Goal: Information Seeking & Learning: Learn about a topic

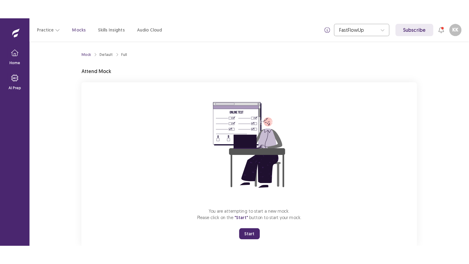
scroll to position [15, 0]
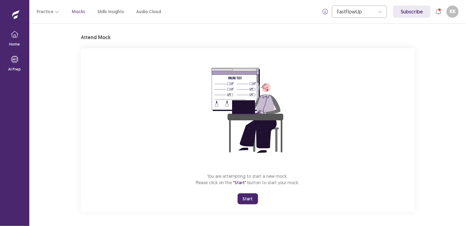
click at [246, 199] on button "Start" at bounding box center [247, 198] width 20 height 11
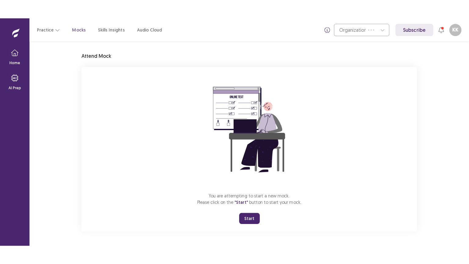
scroll to position [0, 0]
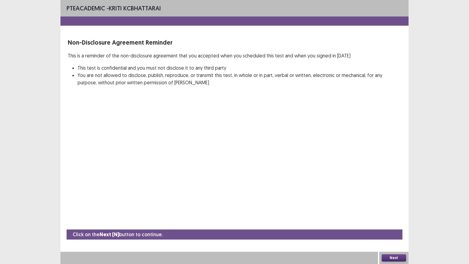
click at [396, 226] on button "Next" at bounding box center [393, 257] width 24 height 7
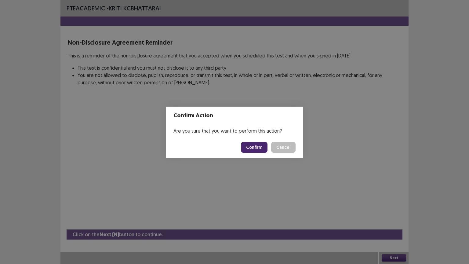
click at [256, 148] on button "Confirm" at bounding box center [254, 147] width 27 height 11
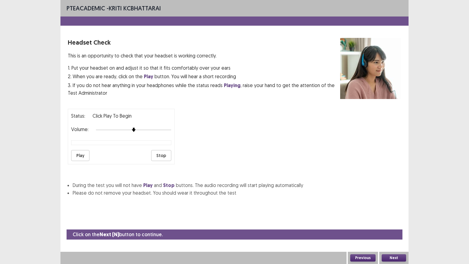
click at [83, 154] on button "Play" at bounding box center [80, 155] width 18 height 11
click at [159, 132] on div "Status: Click Play to Begin Volume: Play Stop" at bounding box center [121, 137] width 107 height 56
click at [78, 150] on button "Play" at bounding box center [80, 155] width 18 height 11
click at [388, 226] on button "Next" at bounding box center [393, 257] width 24 height 7
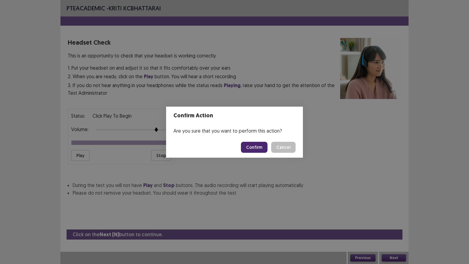
click at [260, 145] on button "Confirm" at bounding box center [254, 147] width 27 height 11
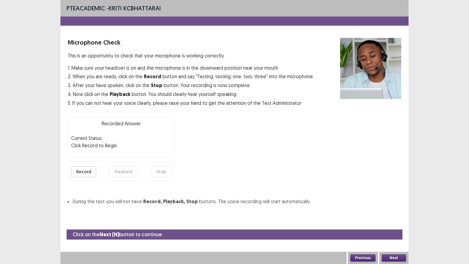
click at [90, 172] on button "Record" at bounding box center [83, 171] width 25 height 11
click at [123, 171] on button "Playback" at bounding box center [124, 171] width 28 height 11
click at [388, 226] on button "Next" at bounding box center [393, 257] width 24 height 7
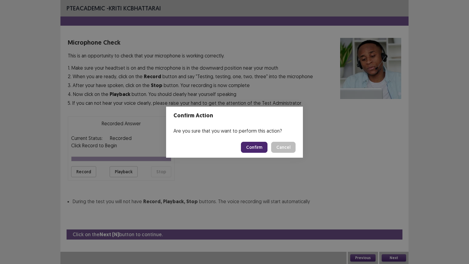
click at [248, 150] on button "Confirm" at bounding box center [254, 147] width 27 height 11
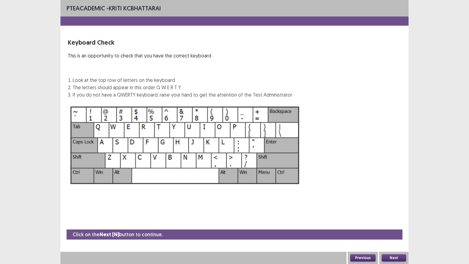
click at [394, 226] on button "Next" at bounding box center [393, 257] width 24 height 7
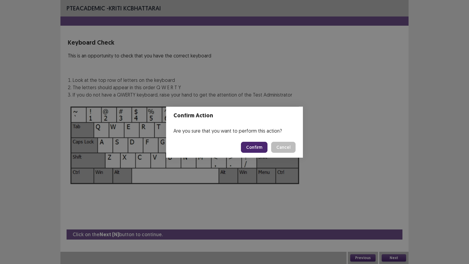
click at [261, 148] on button "Confirm" at bounding box center [254, 147] width 27 height 11
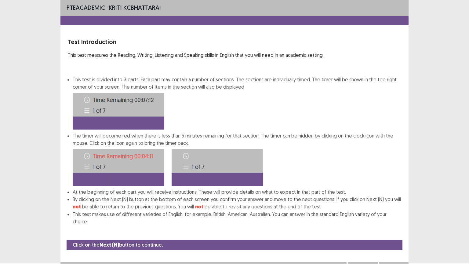
scroll to position [3, 0]
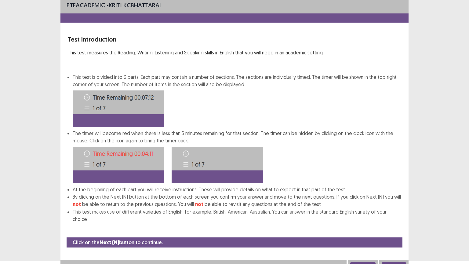
click at [392, 226] on button "Next" at bounding box center [393, 265] width 24 height 7
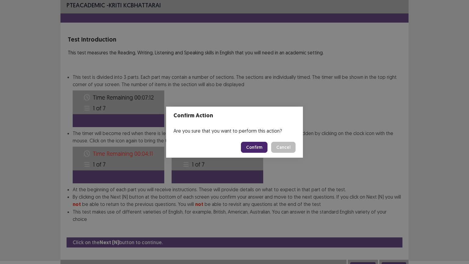
click at [255, 151] on button "Confirm" at bounding box center [254, 147] width 27 height 11
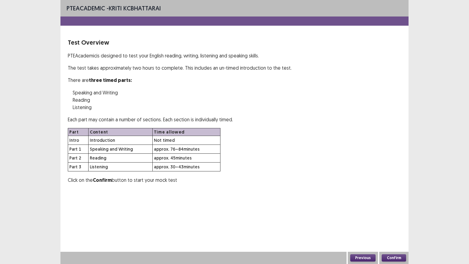
scroll to position [0, 0]
click at [393, 226] on button "Confirm" at bounding box center [393, 257] width 24 height 7
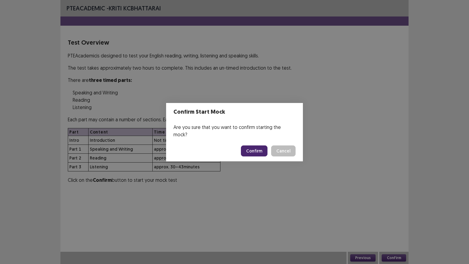
click at [258, 147] on button "Confirm" at bounding box center [254, 150] width 27 height 11
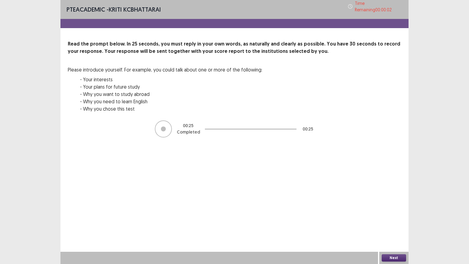
click at [391, 226] on button "Next" at bounding box center [393, 257] width 24 height 7
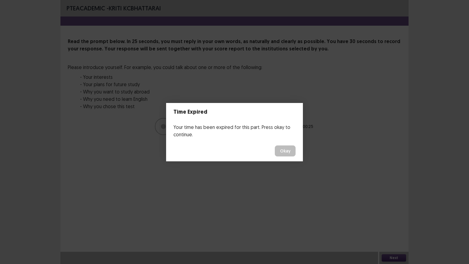
click at [286, 152] on button "Okay" at bounding box center [285, 150] width 21 height 11
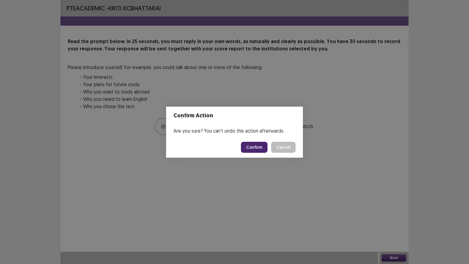
click at [253, 147] on button "Confirm" at bounding box center [254, 147] width 27 height 11
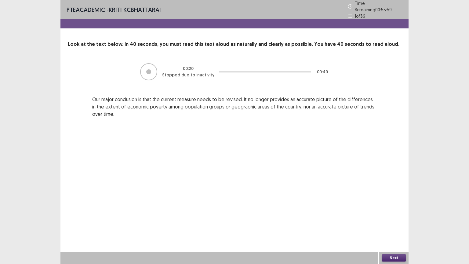
click at [392, 226] on button "Next" at bounding box center [393, 257] width 24 height 7
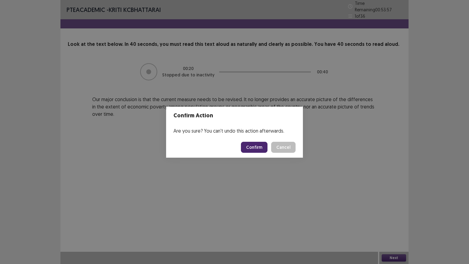
click at [261, 146] on button "Confirm" at bounding box center [254, 147] width 27 height 11
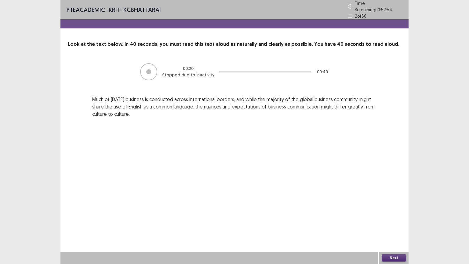
click at [395, 226] on button "Next" at bounding box center [393, 257] width 24 height 7
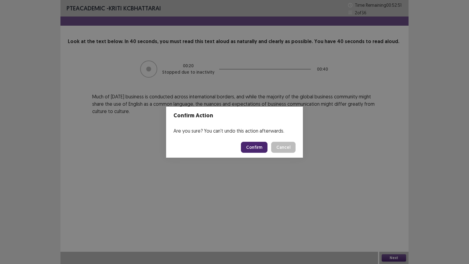
click at [249, 146] on button "Confirm" at bounding box center [254, 147] width 27 height 11
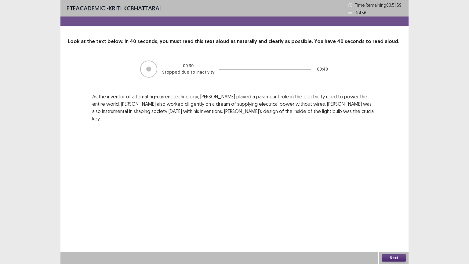
click at [388, 226] on button "Next" at bounding box center [393, 257] width 24 height 7
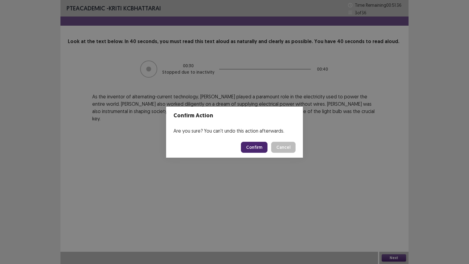
click at [256, 147] on button "Confirm" at bounding box center [254, 147] width 27 height 11
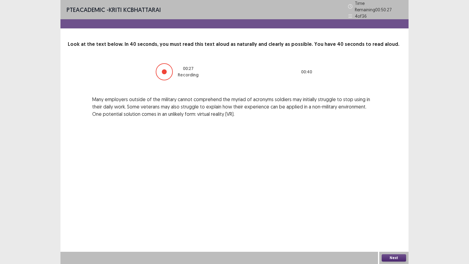
click at [394, 226] on button "Next" at bounding box center [393, 257] width 24 height 7
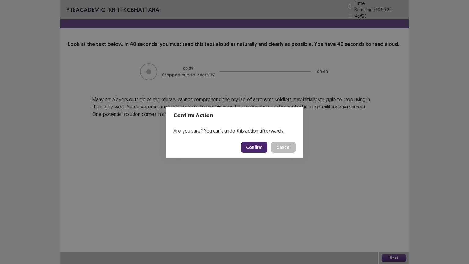
click at [258, 148] on button "Confirm" at bounding box center [254, 147] width 27 height 11
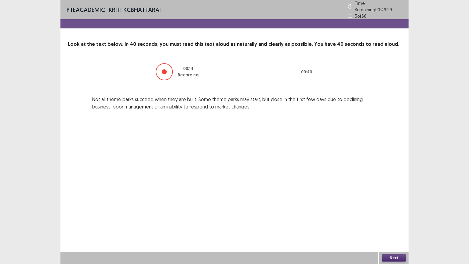
click at [392, 226] on button "Next" at bounding box center [393, 257] width 24 height 7
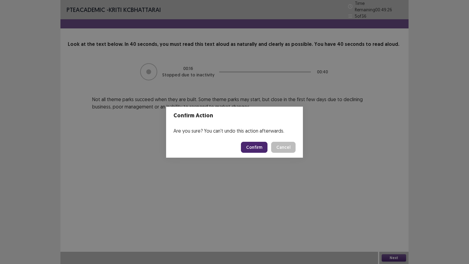
click at [251, 146] on button "Confirm" at bounding box center [254, 147] width 27 height 11
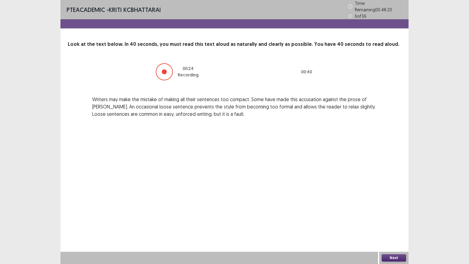
click at [399, 226] on button "Next" at bounding box center [393, 257] width 24 height 7
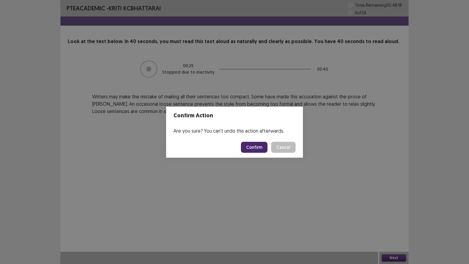
click at [250, 147] on button "Confirm" at bounding box center [254, 147] width 27 height 11
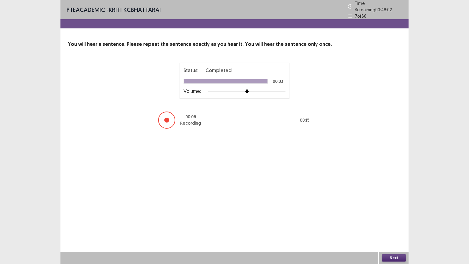
click at [393, 226] on button "Next" at bounding box center [393, 257] width 24 height 7
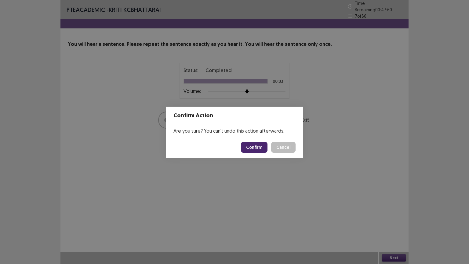
click at [253, 148] on button "Confirm" at bounding box center [254, 147] width 27 height 11
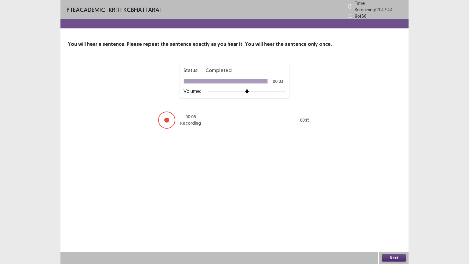
click at [395, 226] on button "Next" at bounding box center [393, 257] width 24 height 7
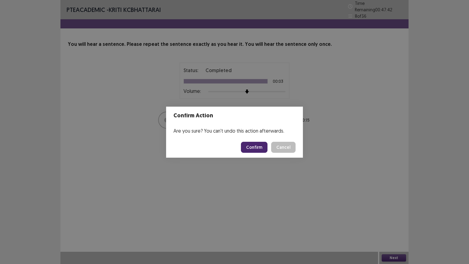
click at [250, 148] on button "Confirm" at bounding box center [254, 147] width 27 height 11
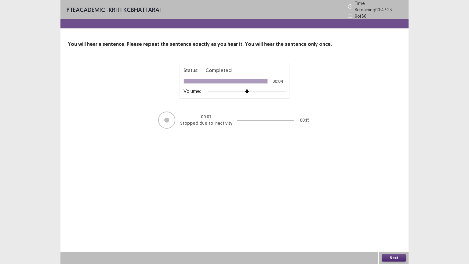
click at [392, 226] on button "Next" at bounding box center [393, 257] width 24 height 7
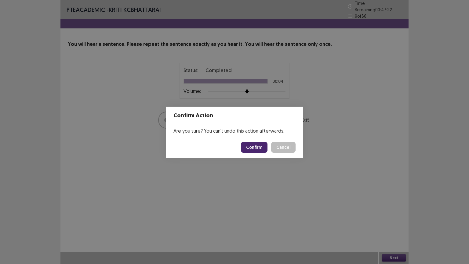
click at [248, 146] on button "Confirm" at bounding box center [254, 147] width 27 height 11
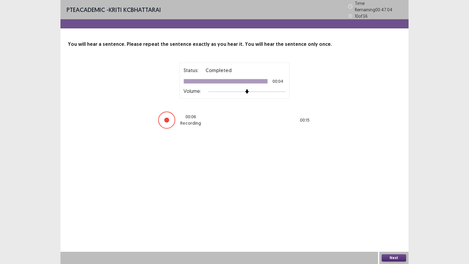
click at [392, 226] on button "Next" at bounding box center [393, 257] width 24 height 7
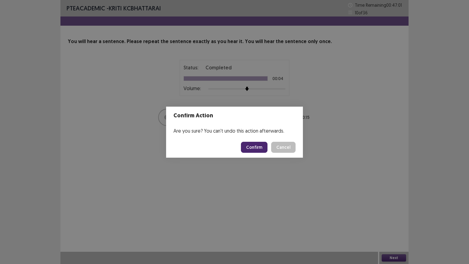
click at [259, 146] on button "Confirm" at bounding box center [254, 147] width 27 height 11
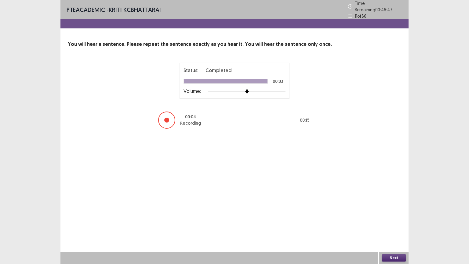
click at [392, 226] on button "Next" at bounding box center [393, 257] width 24 height 7
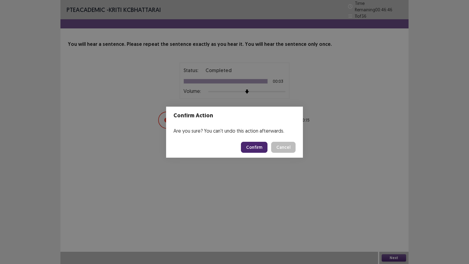
click at [262, 147] on button "Confirm" at bounding box center [254, 147] width 27 height 11
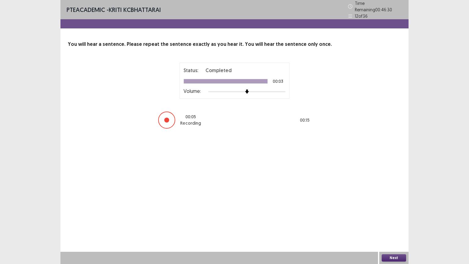
click at [392, 226] on button "Next" at bounding box center [393, 257] width 24 height 7
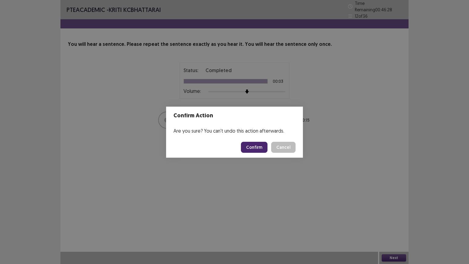
click at [252, 146] on button "Confirm" at bounding box center [254, 147] width 27 height 11
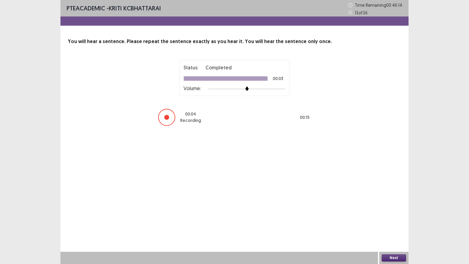
click at [393, 226] on button "Next" at bounding box center [393, 257] width 24 height 7
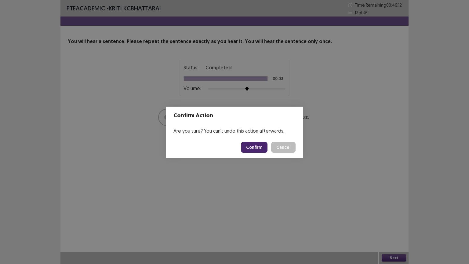
click at [260, 147] on button "Confirm" at bounding box center [254, 147] width 27 height 11
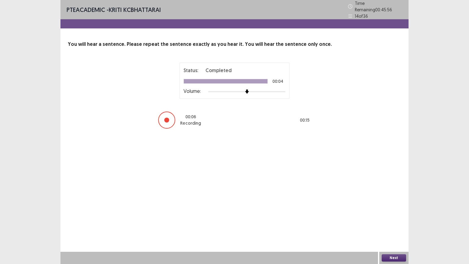
click at [394, 226] on button "Next" at bounding box center [393, 257] width 24 height 7
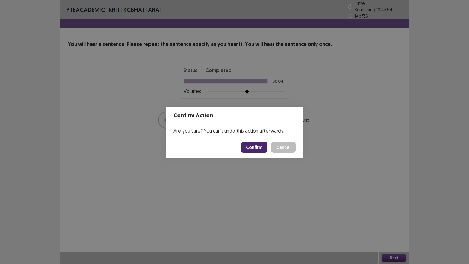
click at [257, 148] on button "Confirm" at bounding box center [254, 147] width 27 height 11
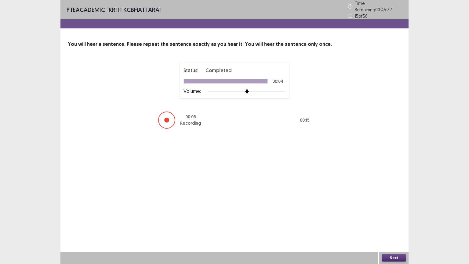
click at [392, 226] on button "Next" at bounding box center [393, 257] width 24 height 7
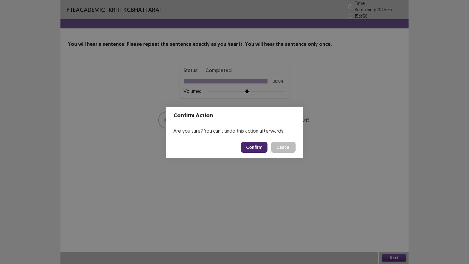
click at [252, 146] on button "Confirm" at bounding box center [254, 147] width 27 height 11
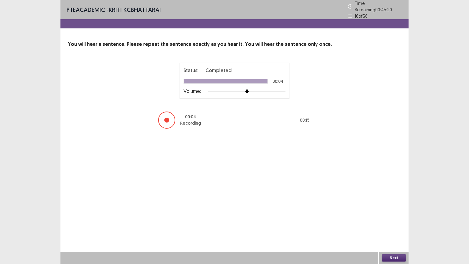
click at [396, 226] on button "Next" at bounding box center [393, 257] width 24 height 7
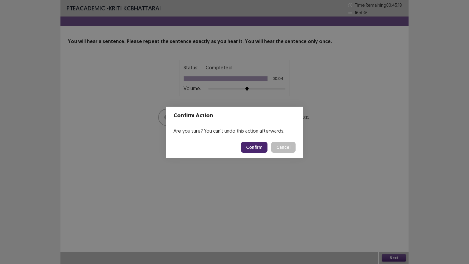
click at [254, 145] on button "Confirm" at bounding box center [254, 147] width 27 height 11
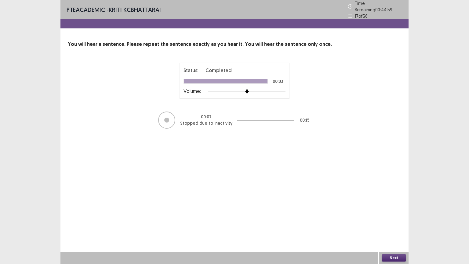
click at [396, 226] on button "Next" at bounding box center [393, 257] width 24 height 7
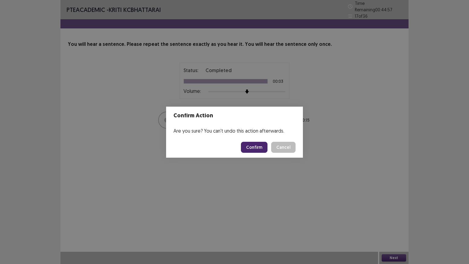
click at [255, 145] on button "Confirm" at bounding box center [254, 147] width 27 height 11
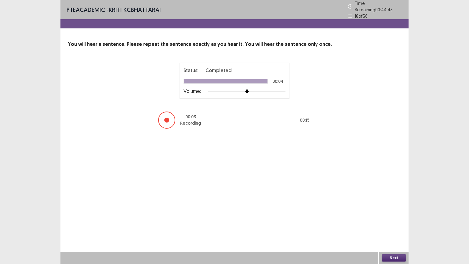
click at [395, 226] on button "Next" at bounding box center [393, 257] width 24 height 7
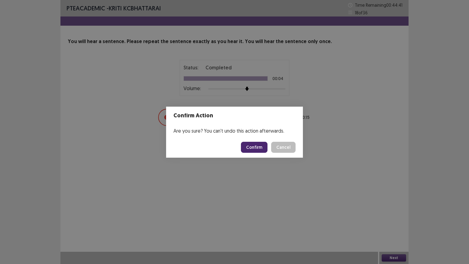
click at [252, 146] on button "Confirm" at bounding box center [254, 147] width 27 height 11
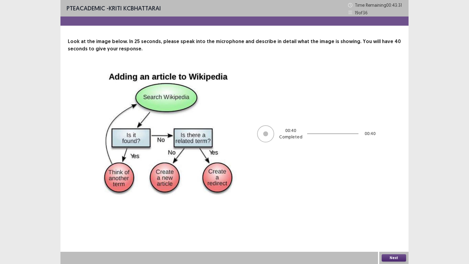
click at [389, 226] on button "Next" at bounding box center [393, 257] width 24 height 7
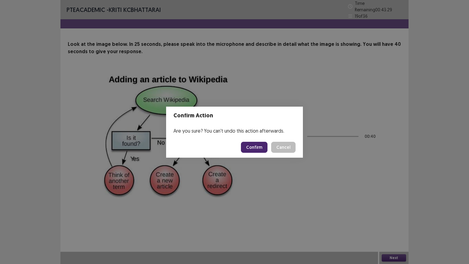
click at [253, 148] on button "Confirm" at bounding box center [254, 147] width 27 height 11
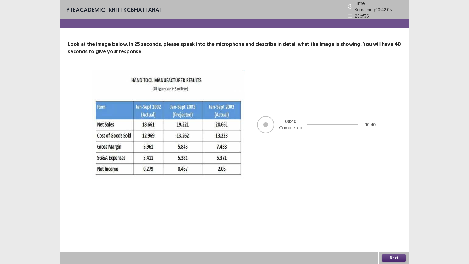
click at [397, 226] on button "Next" at bounding box center [393, 257] width 24 height 7
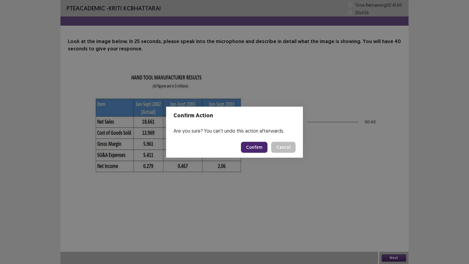
click at [254, 146] on button "Confirm" at bounding box center [254, 147] width 27 height 11
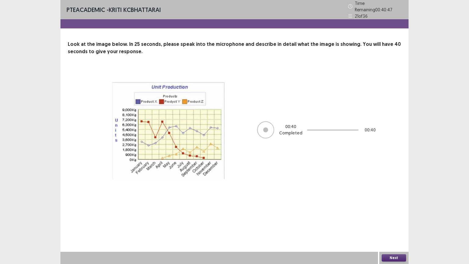
click at [392, 226] on button "Next" at bounding box center [393, 257] width 24 height 7
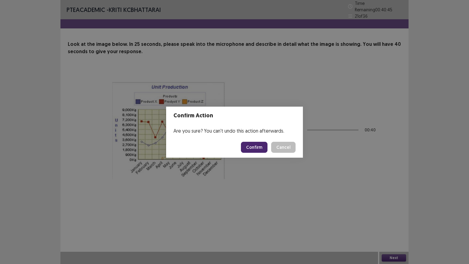
click at [250, 146] on button "Confirm" at bounding box center [254, 147] width 27 height 11
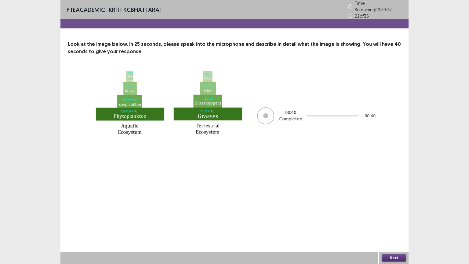
click at [392, 226] on button "Next" at bounding box center [393, 257] width 24 height 7
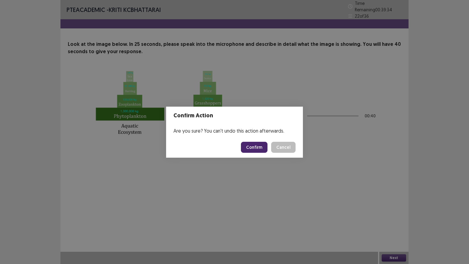
click at [256, 148] on button "Confirm" at bounding box center [254, 147] width 27 height 11
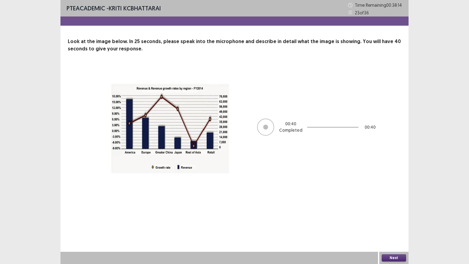
click at [393, 226] on button "Next" at bounding box center [393, 257] width 24 height 7
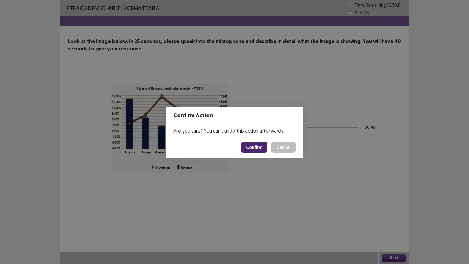
click at [253, 147] on button "Confirm" at bounding box center [254, 147] width 27 height 11
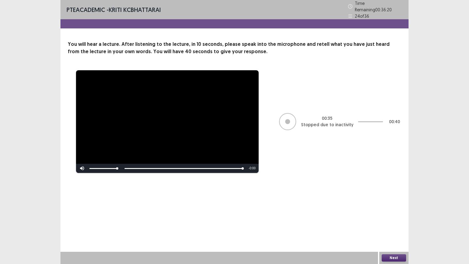
click at [397, 226] on button "Next" at bounding box center [393, 257] width 24 height 7
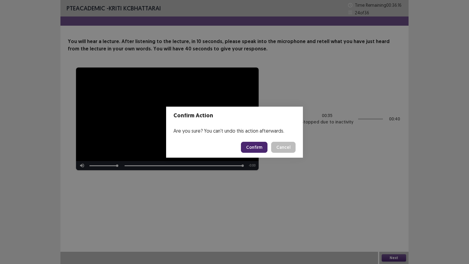
click at [263, 148] on button "Confirm" at bounding box center [254, 147] width 27 height 11
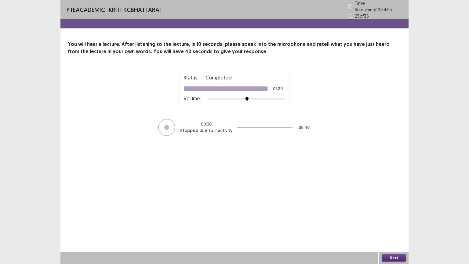
click at [392, 226] on button "Next" at bounding box center [393, 257] width 24 height 7
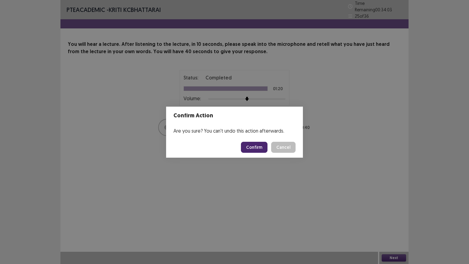
click at [257, 147] on button "Confirm" at bounding box center [254, 147] width 27 height 11
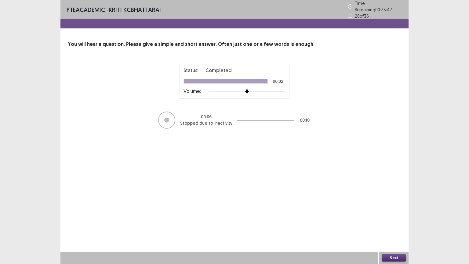
click at [392, 226] on button "Next" at bounding box center [393, 257] width 24 height 7
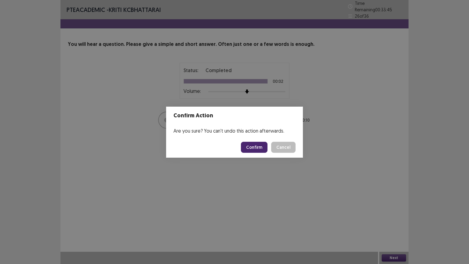
click at [260, 145] on button "Confirm" at bounding box center [254, 147] width 27 height 11
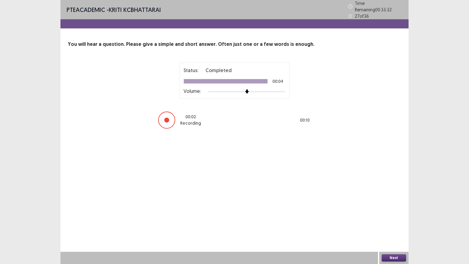
click at [390, 226] on button "Next" at bounding box center [393, 257] width 24 height 7
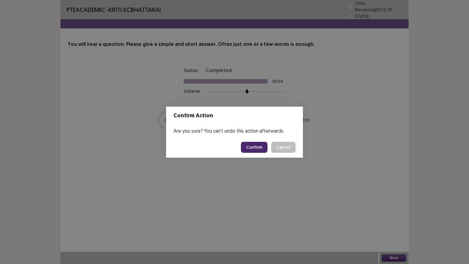
click at [248, 146] on button "Confirm" at bounding box center [254, 147] width 27 height 11
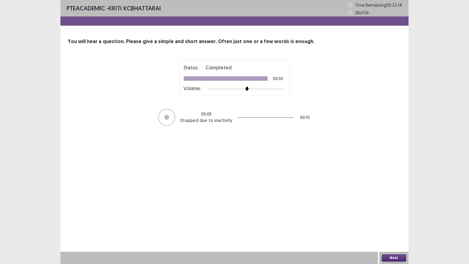
click at [391, 226] on button "Next" at bounding box center [393, 257] width 24 height 7
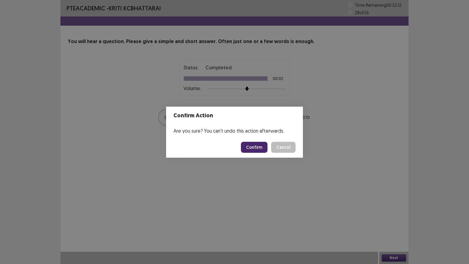
click at [256, 150] on button "Confirm" at bounding box center [254, 147] width 27 height 11
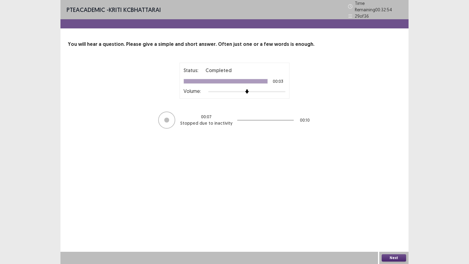
click at [389, 226] on button "Next" at bounding box center [393, 257] width 24 height 7
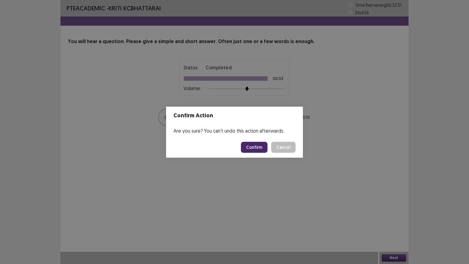
click at [255, 146] on button "Confirm" at bounding box center [254, 147] width 27 height 11
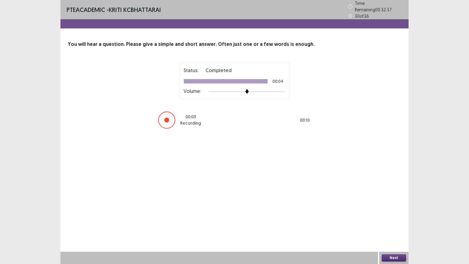
click at [393, 226] on button "Next" at bounding box center [393, 257] width 24 height 7
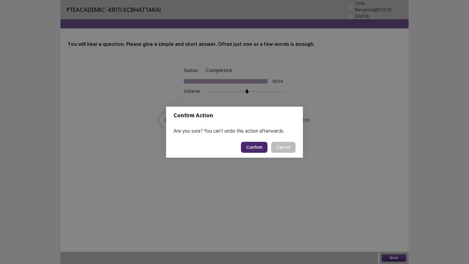
click at [260, 146] on button "Confirm" at bounding box center [254, 147] width 27 height 11
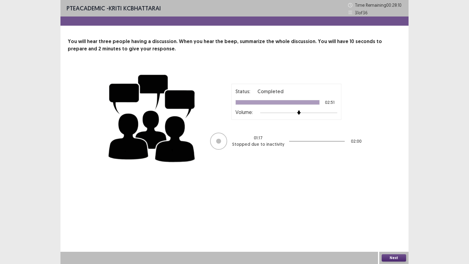
click at [388, 226] on button "Next" at bounding box center [393, 257] width 24 height 7
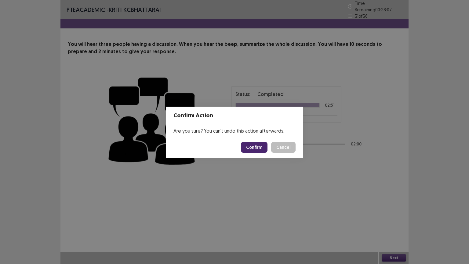
click at [253, 145] on button "Confirm" at bounding box center [254, 147] width 27 height 11
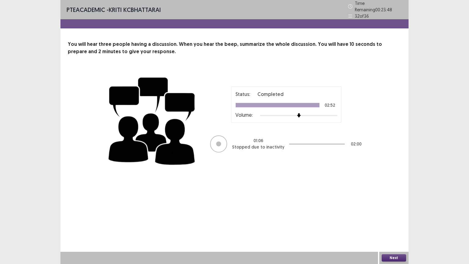
click at [391, 226] on button "Next" at bounding box center [393, 257] width 24 height 7
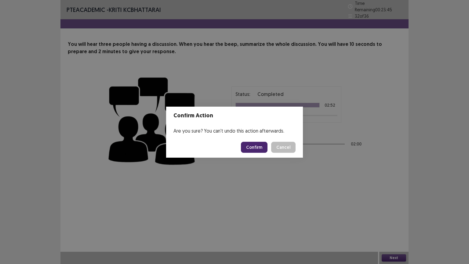
click at [258, 146] on button "Confirm" at bounding box center [254, 147] width 27 height 11
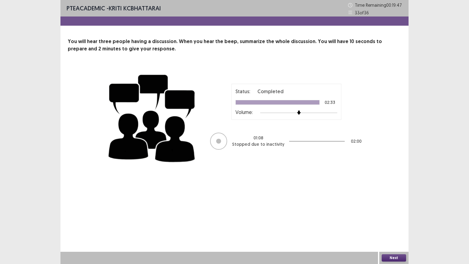
click at [391, 226] on button "Next" at bounding box center [393, 257] width 24 height 7
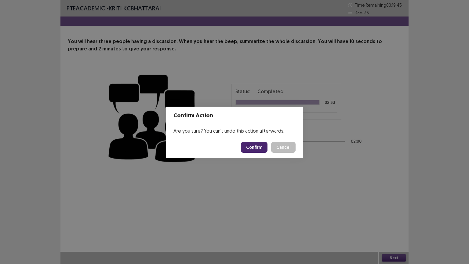
click at [256, 146] on button "Confirm" at bounding box center [254, 147] width 27 height 11
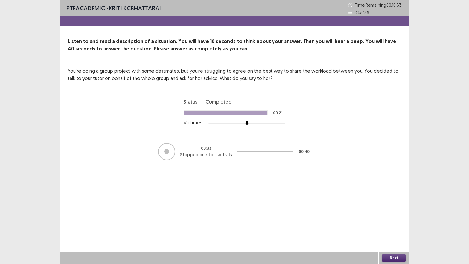
click at [396, 226] on button "Next" at bounding box center [393, 257] width 24 height 7
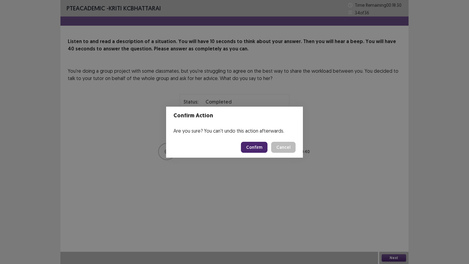
click at [259, 147] on button "Confirm" at bounding box center [254, 147] width 27 height 11
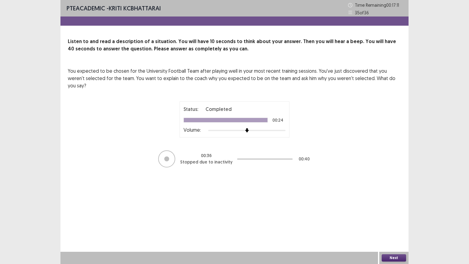
click at [397, 226] on button "Next" at bounding box center [393, 257] width 24 height 7
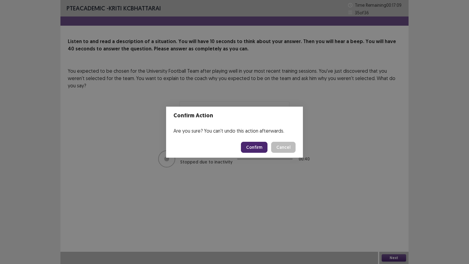
click at [258, 145] on button "Confirm" at bounding box center [254, 147] width 27 height 11
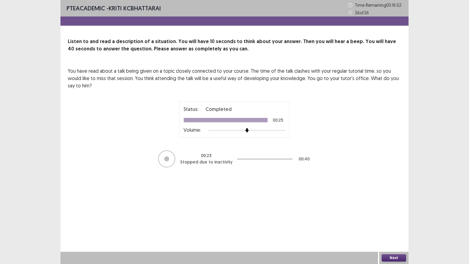
click at [391, 226] on button "Next" at bounding box center [393, 257] width 24 height 7
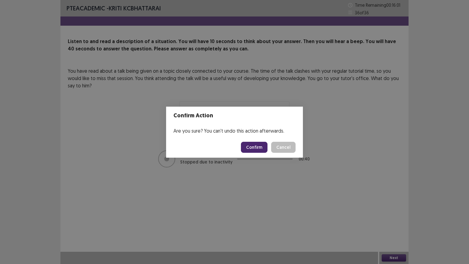
click at [253, 149] on button "Confirm" at bounding box center [254, 147] width 27 height 11
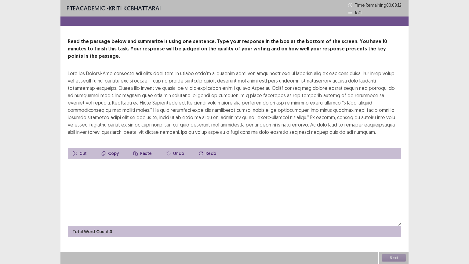
click at [142, 159] on textarea at bounding box center [234, 192] width 333 height 67
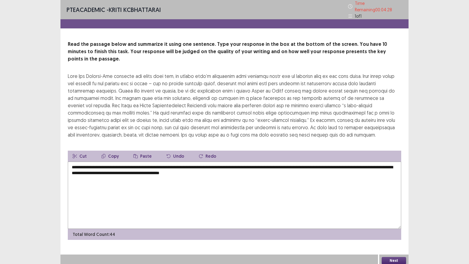
type textarea "**********"
click at [390, 226] on button "Next" at bounding box center [393, 260] width 24 height 7
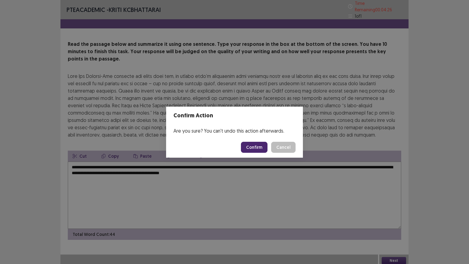
click at [255, 148] on button "Confirm" at bounding box center [254, 147] width 27 height 11
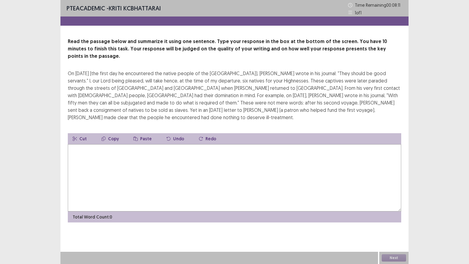
click at [220, 146] on textarea at bounding box center [234, 177] width 333 height 67
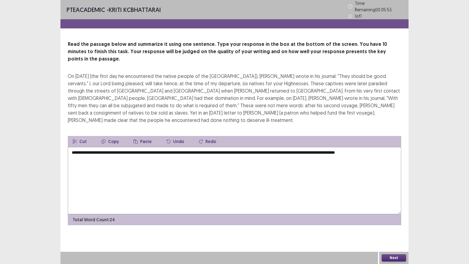
type textarea "**********"
click at [392, 226] on button "Next" at bounding box center [393, 257] width 24 height 7
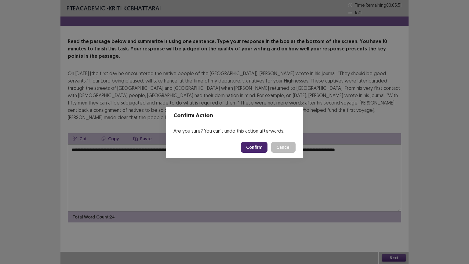
click at [251, 149] on button "Confirm" at bounding box center [254, 147] width 27 height 11
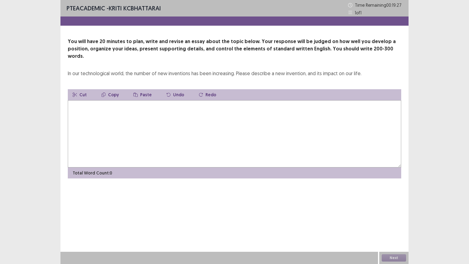
click at [149, 114] on textarea at bounding box center [234, 133] width 333 height 67
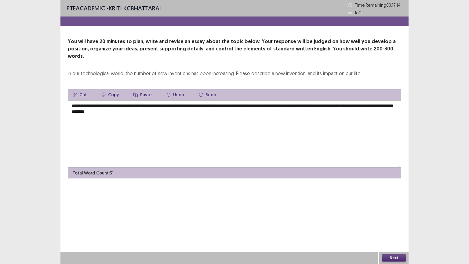
click at [145, 100] on textarea "**********" at bounding box center [234, 133] width 333 height 67
click at [196, 100] on textarea "**********" at bounding box center [234, 133] width 333 height 67
click at [220, 106] on textarea "**********" at bounding box center [234, 133] width 333 height 67
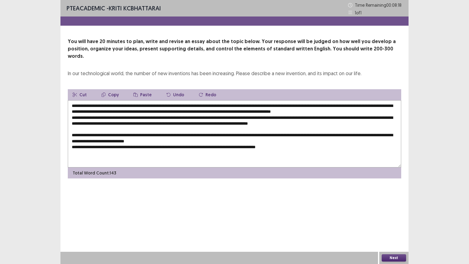
type textarea "**********"
click at [395, 226] on button "Next" at bounding box center [393, 257] width 24 height 7
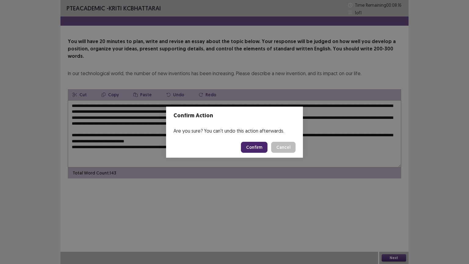
click at [255, 148] on button "Confirm" at bounding box center [254, 147] width 27 height 11
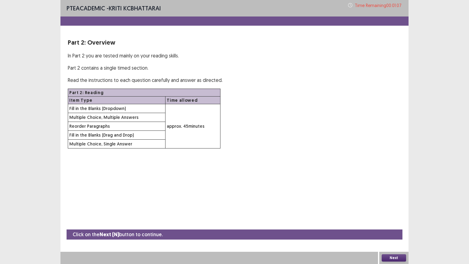
click at [395, 226] on button "Next" at bounding box center [393, 257] width 24 height 7
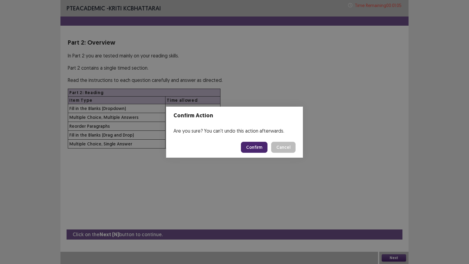
click at [254, 146] on button "Confirm" at bounding box center [254, 147] width 27 height 11
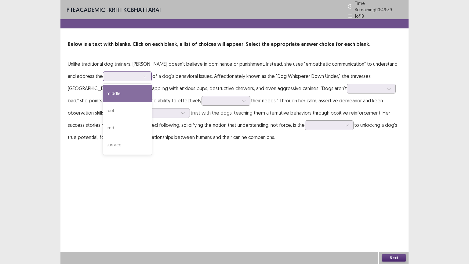
click at [110, 73] on div at bounding box center [124, 76] width 32 height 6
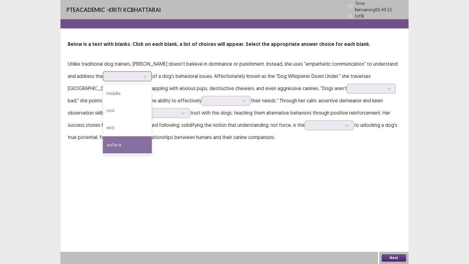
click at [112, 143] on div "surface" at bounding box center [127, 144] width 49 height 17
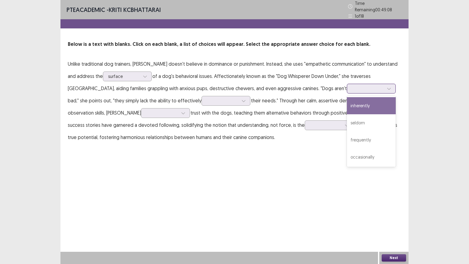
click at [384, 87] on div at bounding box center [388, 88] width 9 height 9
click at [347, 103] on div "inherently" at bounding box center [371, 105] width 49 height 17
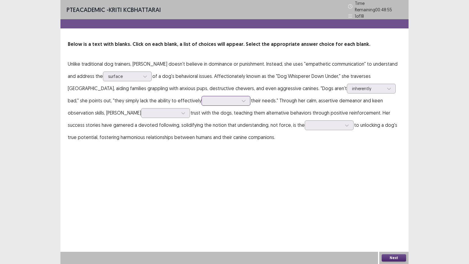
click at [206, 101] on div at bounding box center [222, 100] width 33 height 7
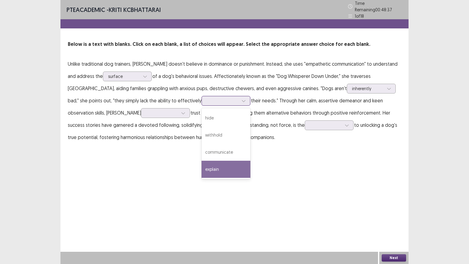
click at [201, 164] on div "explain" at bounding box center [225, 169] width 49 height 17
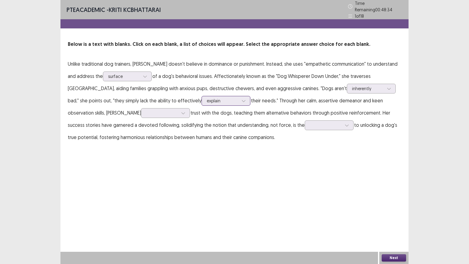
click at [239, 98] on div at bounding box center [243, 100] width 9 height 9
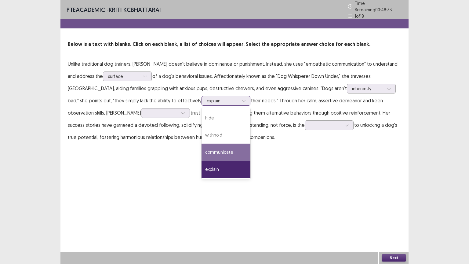
click at [201, 149] on div "communicate" at bounding box center [225, 151] width 49 height 17
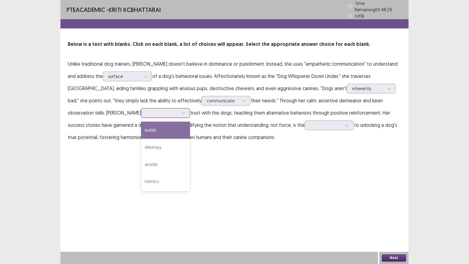
click at [181, 111] on icon at bounding box center [183, 113] width 4 height 4
click at [141, 127] on div "builds" at bounding box center [165, 129] width 49 height 17
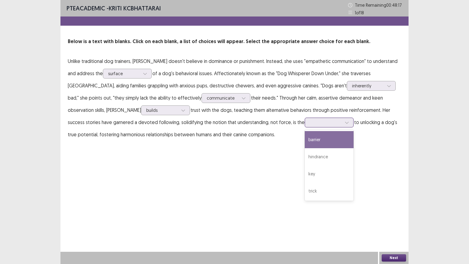
click at [310, 124] on div at bounding box center [326, 122] width 32 height 6
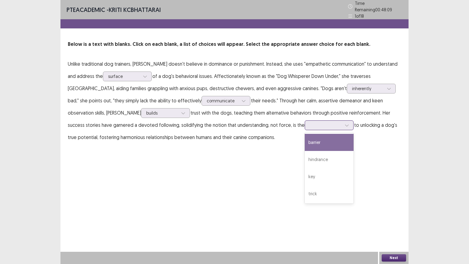
click at [305, 140] on div "barrier" at bounding box center [329, 142] width 49 height 17
click at [394, 226] on button "Next" at bounding box center [393, 257] width 24 height 7
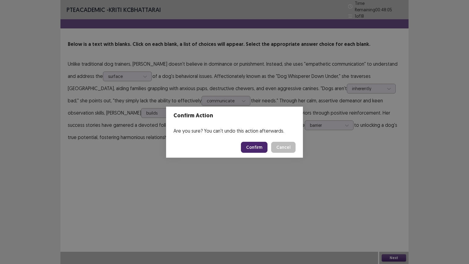
click at [254, 147] on button "Confirm" at bounding box center [254, 147] width 27 height 11
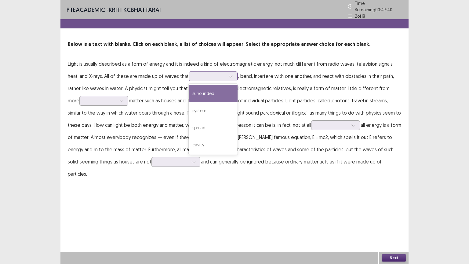
click at [220, 75] on div at bounding box center [210, 76] width 32 height 6
click at [210, 91] on div "surrounded" at bounding box center [213, 93] width 49 height 17
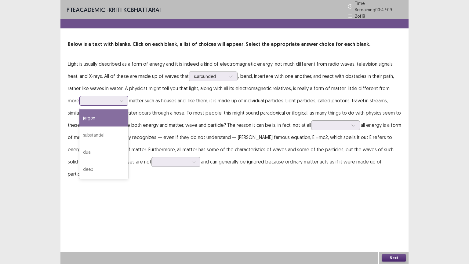
click at [103, 101] on div at bounding box center [101, 101] width 32 height 6
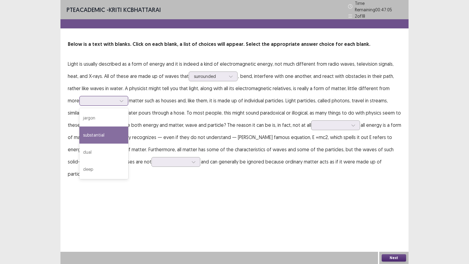
click at [89, 133] on div "substantial" at bounding box center [103, 134] width 49 height 17
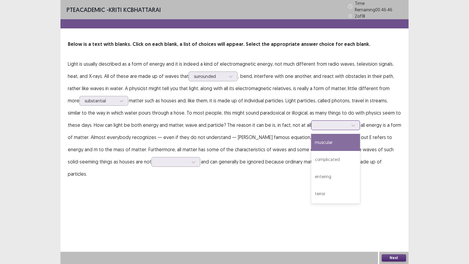
click at [316, 124] on div at bounding box center [332, 125] width 32 height 6
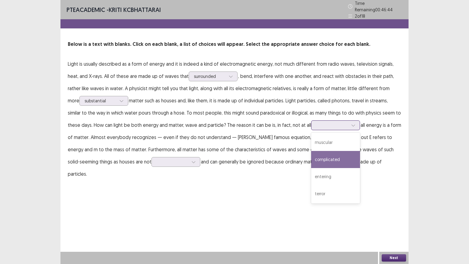
click at [311, 158] on div "complicated" at bounding box center [335, 159] width 49 height 17
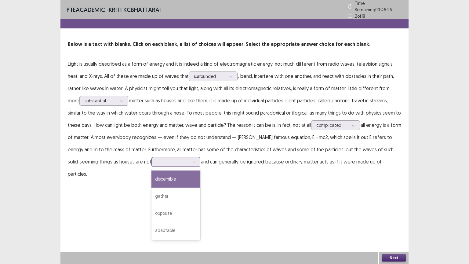
click at [192, 161] on icon at bounding box center [193, 162] width 3 height 2
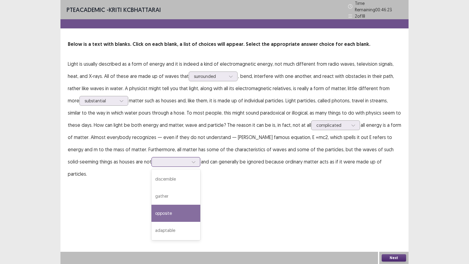
click at [151, 209] on div "opposite" at bounding box center [175, 212] width 49 height 17
click at [157, 160] on div at bounding box center [173, 162] width 32 height 6
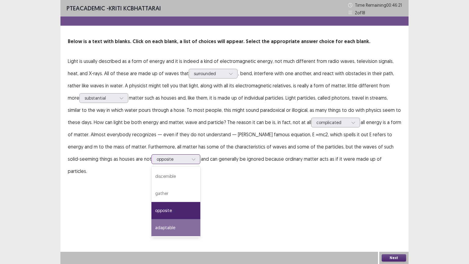
click at [151, 226] on div "adaptable" at bounding box center [175, 227] width 49 height 17
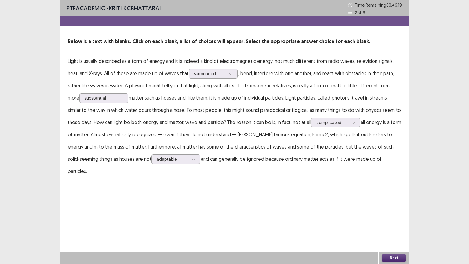
click at [393, 226] on button "Next" at bounding box center [393, 257] width 24 height 7
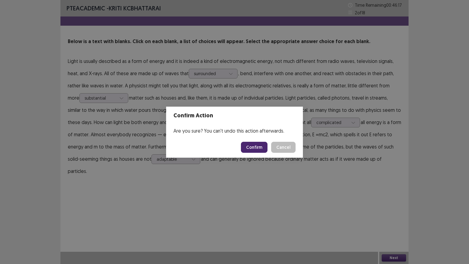
click at [253, 146] on button "Confirm" at bounding box center [254, 147] width 27 height 11
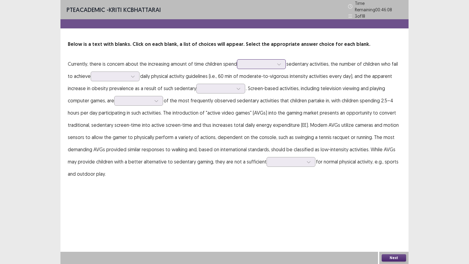
click at [277, 63] on div at bounding box center [278, 64] width 9 height 9
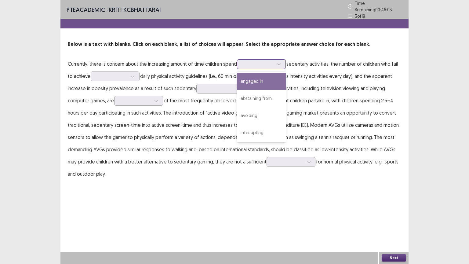
click at [260, 80] on div "engaged in" at bounding box center [261, 81] width 49 height 17
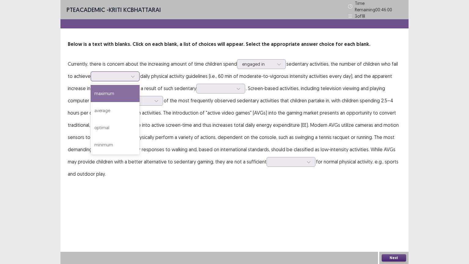
click at [112, 73] on div at bounding box center [112, 76] width 32 height 6
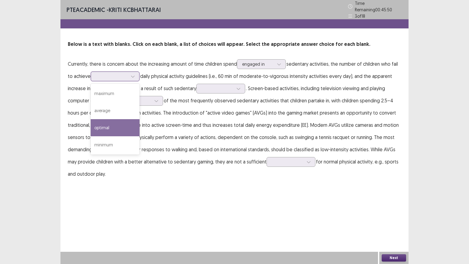
click at [96, 127] on div "optimal" at bounding box center [115, 127] width 49 height 17
click at [126, 77] on div "optimal" at bounding box center [112, 76] width 32 height 9
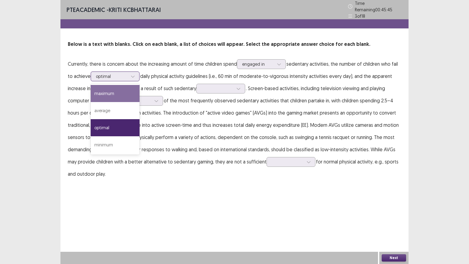
click at [121, 90] on div "maximum" at bounding box center [115, 93] width 49 height 17
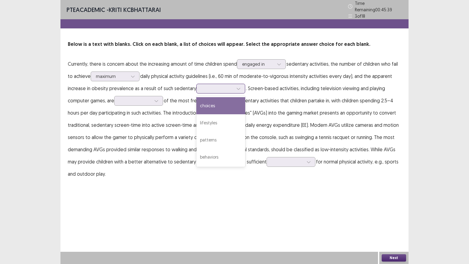
click at [222, 88] on div at bounding box center [217, 88] width 32 height 6
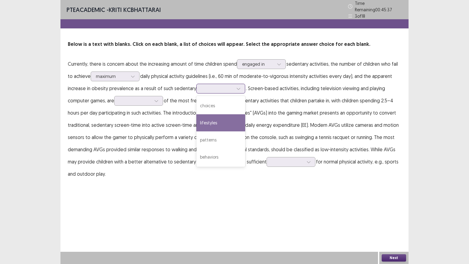
click at [219, 120] on div "lifestyles" at bounding box center [220, 122] width 49 height 17
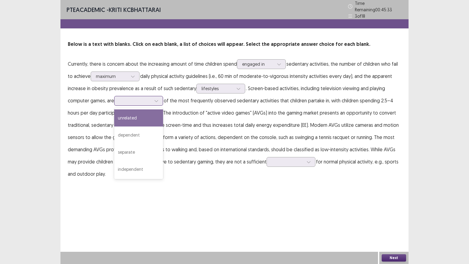
click at [143, 101] on div at bounding box center [135, 100] width 33 height 7
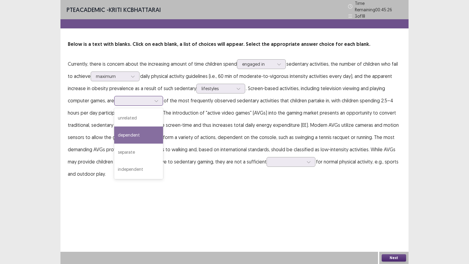
click at [134, 135] on div "dependent" at bounding box center [138, 134] width 49 height 17
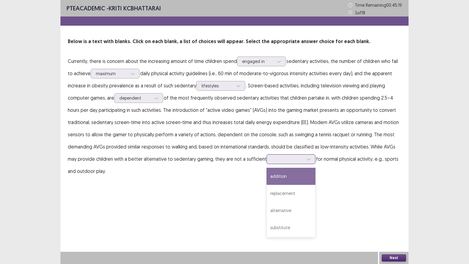
click at [282, 161] on div at bounding box center [288, 159] width 32 height 6
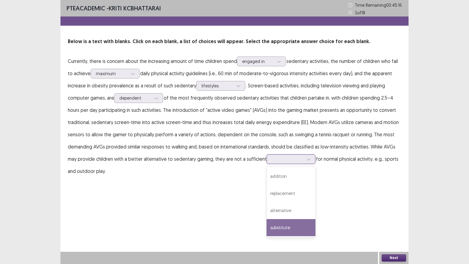
click at [273, 226] on div "substitute" at bounding box center [290, 227] width 49 height 17
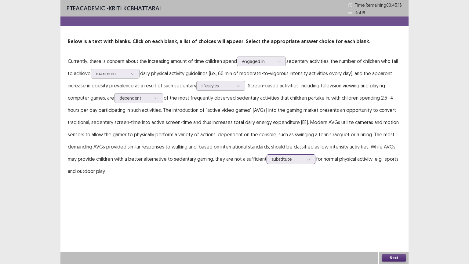
click at [301, 162] on div at bounding box center [288, 159] width 32 height 6
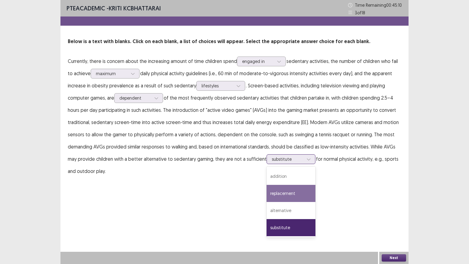
click at [293, 191] on div "replacement" at bounding box center [290, 193] width 49 height 17
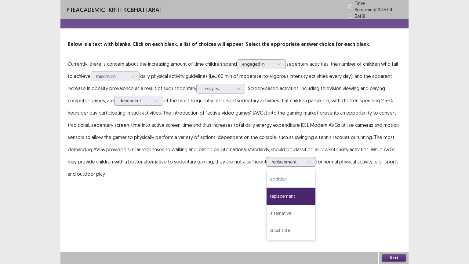
click at [299, 160] on div at bounding box center [288, 162] width 32 height 6
click at [291, 226] on div "substitute" at bounding box center [290, 230] width 49 height 17
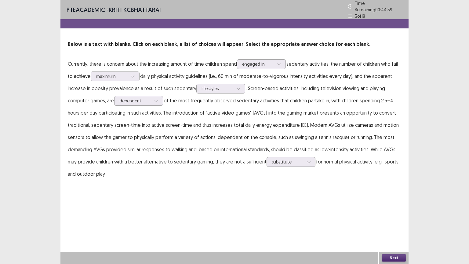
click at [393, 226] on button "Next" at bounding box center [393, 257] width 24 height 7
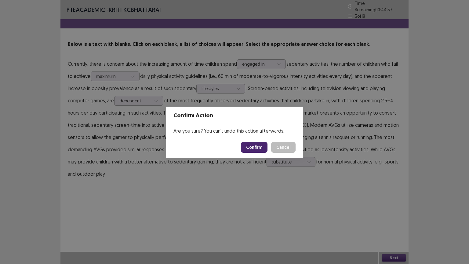
click at [250, 146] on button "Confirm" at bounding box center [254, 147] width 27 height 11
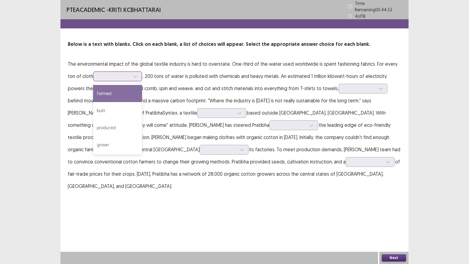
click at [133, 74] on icon at bounding box center [135, 76] width 4 height 4
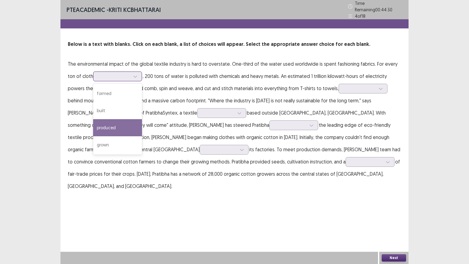
click at [94, 125] on div "produced" at bounding box center [117, 127] width 49 height 17
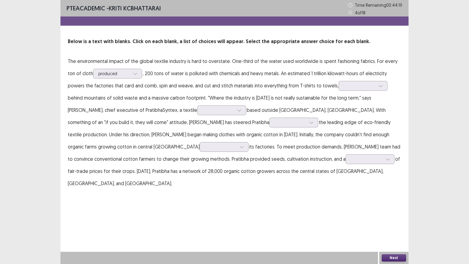
click at [323, 79] on p "The environmental impact of the global textile industry is hard to overstate. O…" at bounding box center [234, 122] width 333 height 134
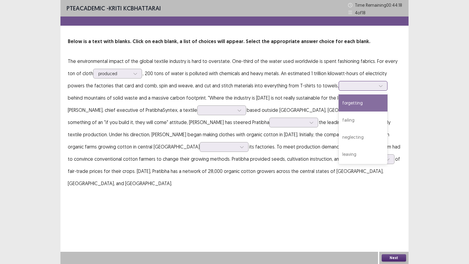
click at [344, 84] on input "text" at bounding box center [344, 85] width 1 height 5
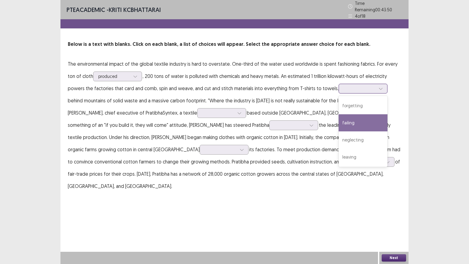
click at [338, 121] on div "failing" at bounding box center [362, 122] width 49 height 17
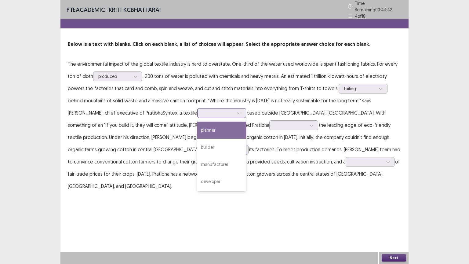
click at [202, 110] on div at bounding box center [218, 113] width 32 height 6
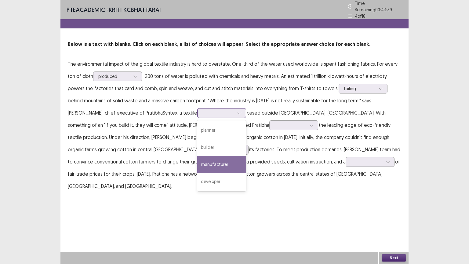
click at [197, 160] on div "manufacturer" at bounding box center [221, 164] width 49 height 17
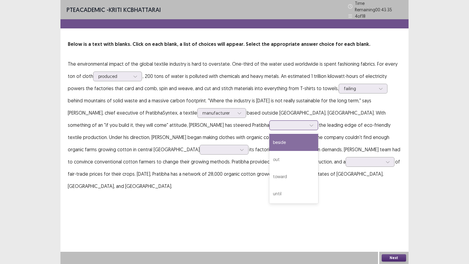
click at [274, 123] on div at bounding box center [290, 125] width 32 height 6
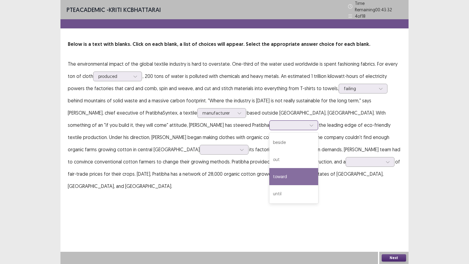
click at [269, 174] on div "toward" at bounding box center [293, 176] width 49 height 17
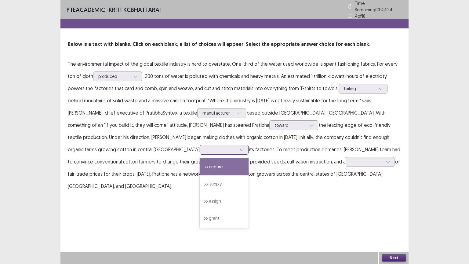
click at [237, 146] on div at bounding box center [221, 149] width 32 height 6
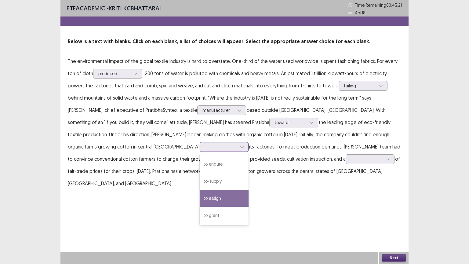
click at [248, 190] on div "to assign" at bounding box center [224, 198] width 49 height 17
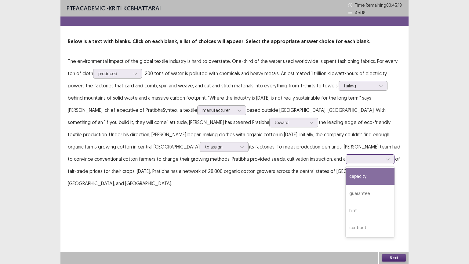
click at [351, 159] on div at bounding box center [367, 159] width 32 height 6
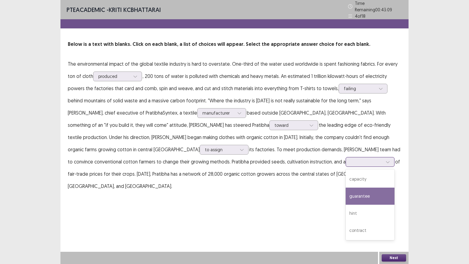
click at [345, 194] on div "guarantee" at bounding box center [369, 195] width 49 height 17
click at [385, 160] on icon at bounding box center [387, 162] width 4 height 4
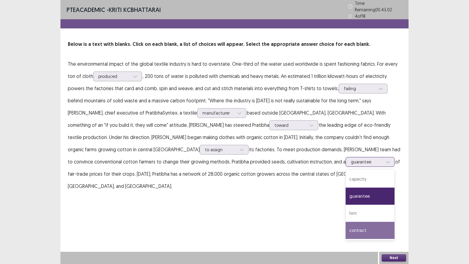
click at [345, 226] on div "contract" at bounding box center [369, 230] width 49 height 17
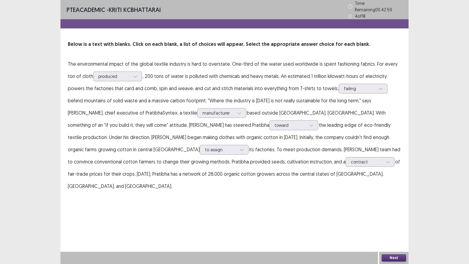
click at [390, 226] on button "Next" at bounding box center [393, 257] width 24 height 7
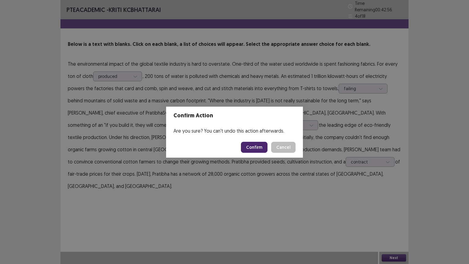
click at [252, 146] on button "Confirm" at bounding box center [254, 147] width 27 height 11
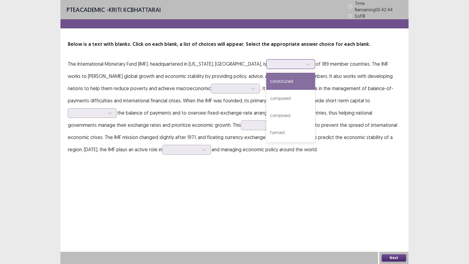
click at [271, 63] on div at bounding box center [287, 64] width 32 height 6
click at [266, 83] on div "constituted" at bounding box center [290, 81] width 49 height 17
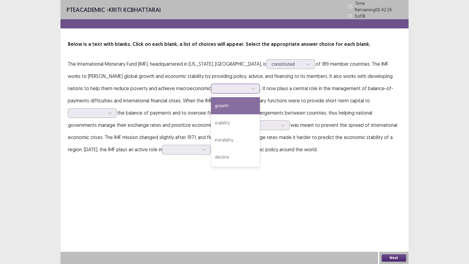
click at [248, 89] on div at bounding box center [252, 88] width 9 height 9
click at [211, 103] on div "growth" at bounding box center [235, 105] width 49 height 17
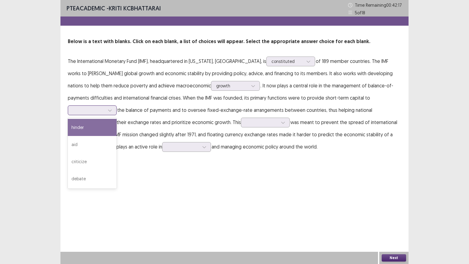
click at [105, 107] on div at bounding box center [89, 110] width 32 height 6
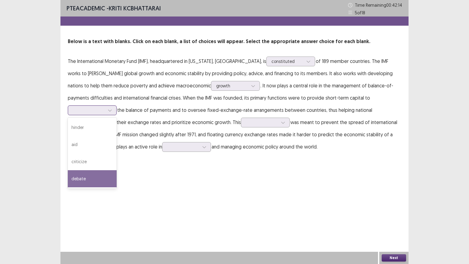
click at [117, 170] on div "debate" at bounding box center [92, 178] width 49 height 17
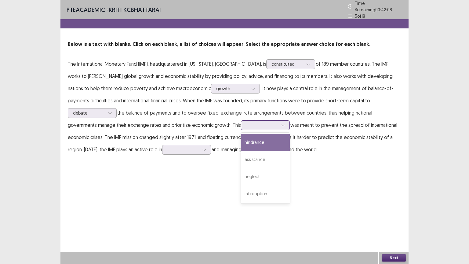
click at [246, 124] on div at bounding box center [262, 125] width 32 height 6
click at [241, 142] on div "hindrance" at bounding box center [265, 142] width 49 height 17
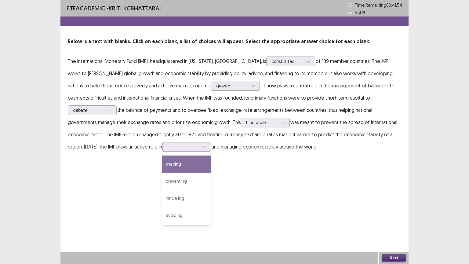
click at [167, 148] on div at bounding box center [183, 147] width 32 height 6
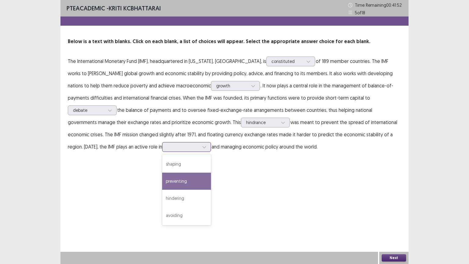
click at [162, 179] on div "preventing" at bounding box center [186, 180] width 49 height 17
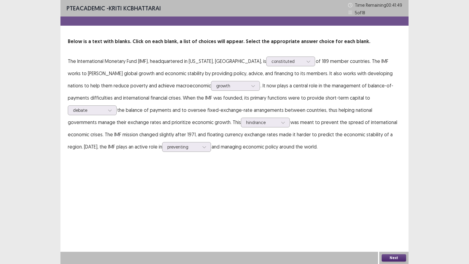
click at [388, 226] on button "Next" at bounding box center [393, 257] width 24 height 7
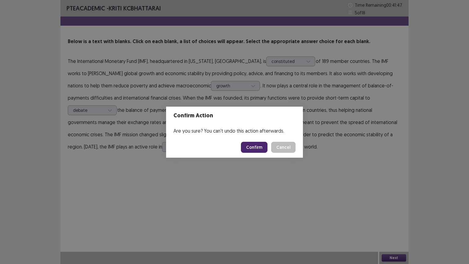
click at [246, 150] on button "Confirm" at bounding box center [254, 147] width 27 height 11
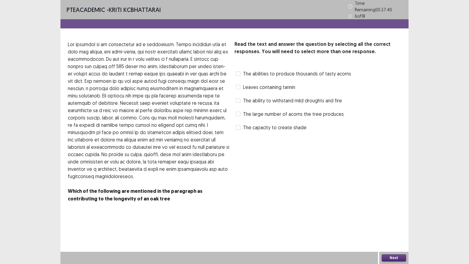
click at [238, 98] on span at bounding box center [238, 100] width 5 height 5
click at [239, 125] on span at bounding box center [238, 127] width 5 height 5
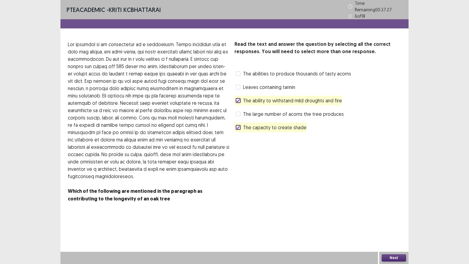
click at [240, 71] on label "The abilities to produce thousands of tasty acorns" at bounding box center [293, 73] width 115 height 7
click at [386, 226] on button "Next" at bounding box center [393, 257] width 24 height 7
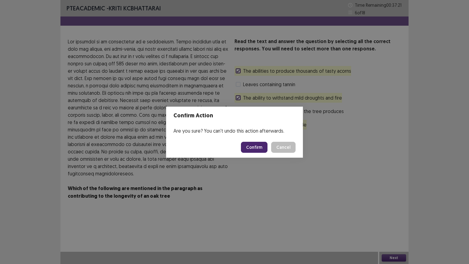
click at [254, 148] on button "Confirm" at bounding box center [254, 147] width 27 height 11
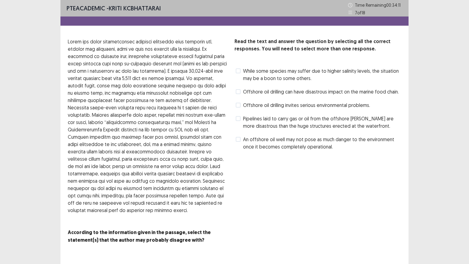
click at [244, 141] on span "An offshore oil well may not pose as much danger to the environment once it bec…" at bounding box center [322, 142] width 158 height 15
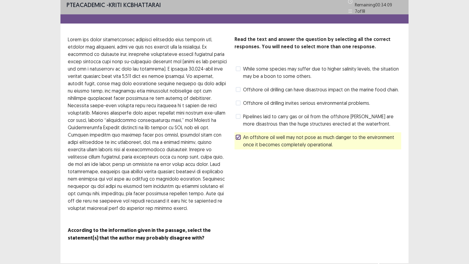
scroll to position [6, 0]
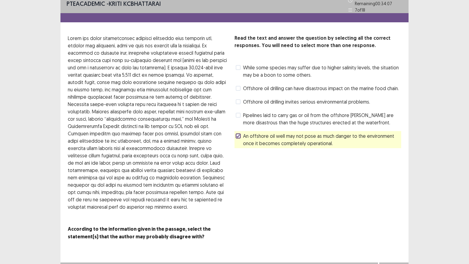
click at [395, 226] on button "Next" at bounding box center [393, 268] width 24 height 7
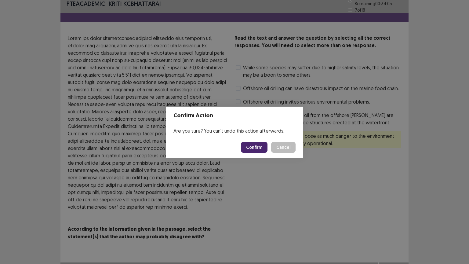
click at [258, 148] on button "Confirm" at bounding box center [254, 147] width 27 height 11
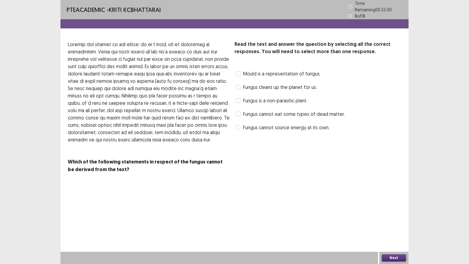
click at [237, 98] on span at bounding box center [238, 100] width 5 height 5
click at [236, 111] on span at bounding box center [238, 113] width 5 height 5
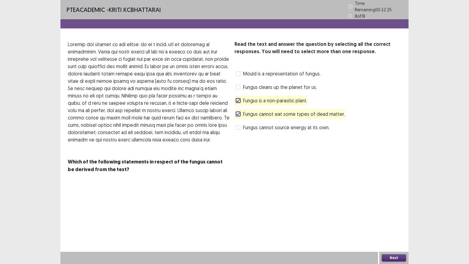
click at [239, 125] on span at bounding box center [238, 127] width 5 height 5
click at [387, 226] on button "Next" at bounding box center [393, 257] width 24 height 7
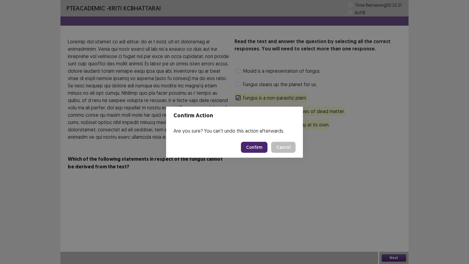
click at [255, 148] on button "Confirm" at bounding box center [254, 147] width 27 height 11
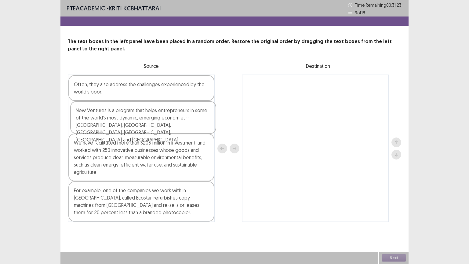
drag, startPoint x: 207, startPoint y: 101, endPoint x: 209, endPoint y: 129, distance: 27.6
click at [209, 129] on div "New Ventures is a program that helps entrepreneurs in some of the world’s most …" at bounding box center [141, 147] width 147 height 147
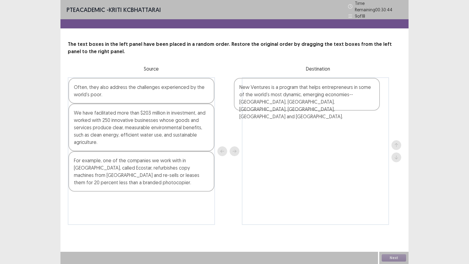
drag, startPoint x: 193, startPoint y: 117, endPoint x: 361, endPoint y: 95, distance: 169.0
click at [361, 95] on div "Often, they also address the challenges experienced by the world’s poor. New Ve…" at bounding box center [234, 150] width 333 height 147
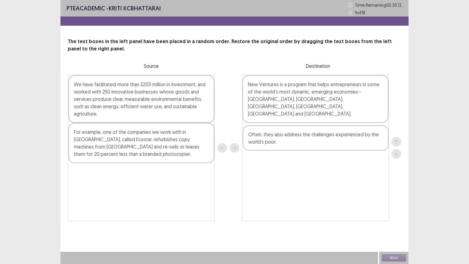
drag, startPoint x: 178, startPoint y: 93, endPoint x: 358, endPoint y: 144, distance: 186.4
click at [358, 144] on div "Often, they also address the challenges experienced by the world’s poor. We hav…" at bounding box center [234, 147] width 333 height 146
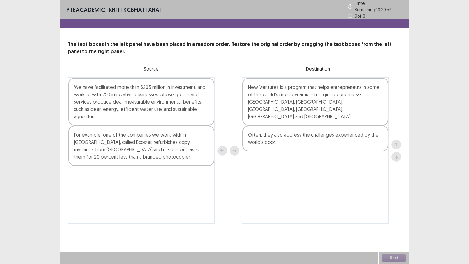
click at [398, 226] on div "Next" at bounding box center [393, 257] width 29 height 12
click at [391, 226] on div "Next" at bounding box center [393, 257] width 29 height 12
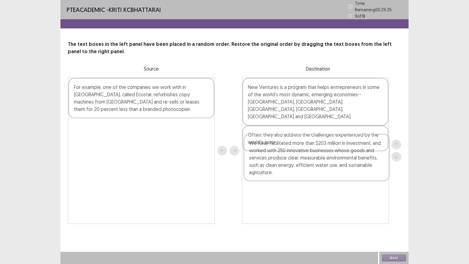
drag, startPoint x: 172, startPoint y: 106, endPoint x: 348, endPoint y: 165, distance: 186.0
click at [348, 165] on div "We have facilitated more than $203 million in investment, and worked with 250 i…" at bounding box center [234, 150] width 333 height 146
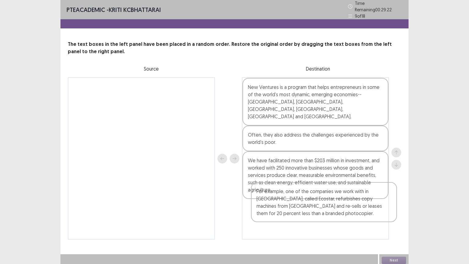
drag, startPoint x: 165, startPoint y: 98, endPoint x: 349, endPoint y: 204, distance: 212.5
click at [349, 204] on div "For example, one of the companies we work with in [GEOGRAPHIC_DATA], called Eco…" at bounding box center [234, 158] width 333 height 162
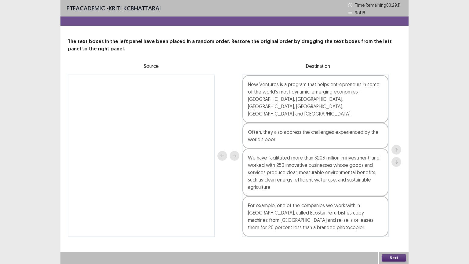
click at [390, 226] on button "Next" at bounding box center [393, 257] width 24 height 7
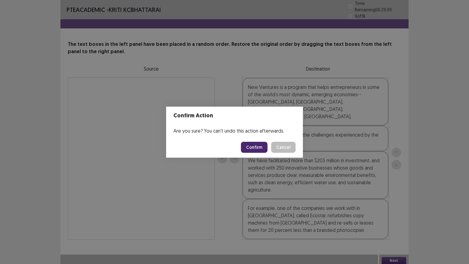
click at [256, 149] on button "Confirm" at bounding box center [254, 147] width 27 height 11
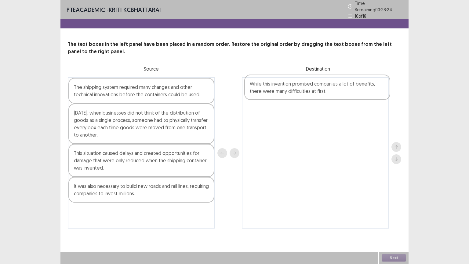
drag, startPoint x: 173, startPoint y: 159, endPoint x: 350, endPoint y: 93, distance: 189.2
click at [350, 93] on div "The shipping system required many changes and other technical innovations befor…" at bounding box center [234, 152] width 333 height 151
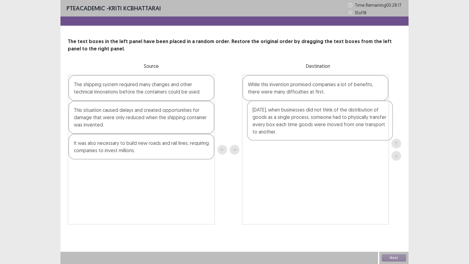
drag, startPoint x: 186, startPoint y: 120, endPoint x: 369, endPoint y: 120, distance: 183.1
click at [369, 120] on div "The shipping system required many changes and other technical innovations befor…" at bounding box center [234, 149] width 333 height 150
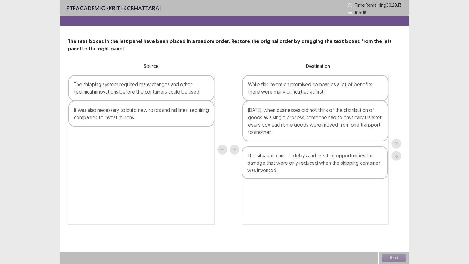
drag, startPoint x: 176, startPoint y: 128, endPoint x: 352, endPoint y: 173, distance: 181.3
click at [352, 173] on div "The shipping system required many changes and other technical innovations befor…" at bounding box center [234, 149] width 333 height 150
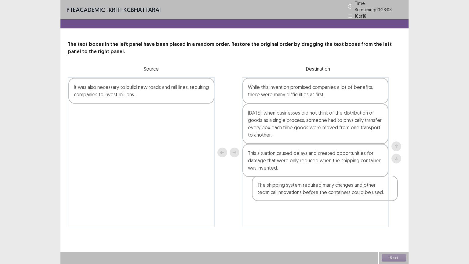
drag, startPoint x: 180, startPoint y: 92, endPoint x: 365, endPoint y: 194, distance: 211.6
click at [365, 194] on div "The shipping system required many changes and other technical innovations befor…" at bounding box center [234, 152] width 333 height 150
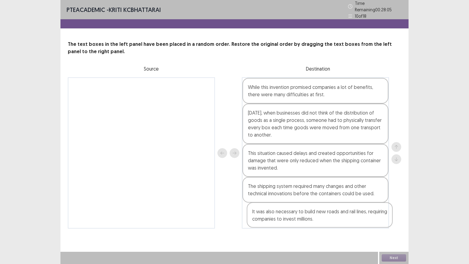
drag, startPoint x: 201, startPoint y: 92, endPoint x: 381, endPoint y: 220, distance: 220.6
click at [381, 220] on div "It was also necessary to build new roads and rail lines, requiring companies to…" at bounding box center [234, 152] width 333 height 151
click at [394, 226] on button "Next" at bounding box center [393, 257] width 24 height 7
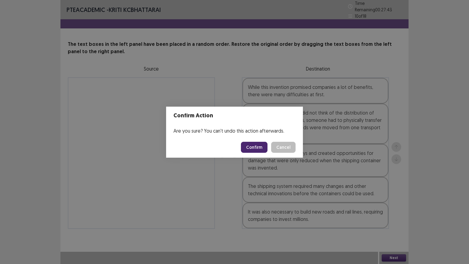
click at [251, 146] on button "Confirm" at bounding box center [254, 147] width 27 height 11
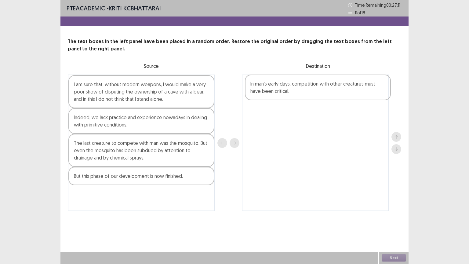
drag, startPoint x: 145, startPoint y: 197, endPoint x: 324, endPoint y: 86, distance: 210.8
click at [324, 86] on div "I am sure that, without modern weapons, I would make a very poor show of disput…" at bounding box center [234, 142] width 333 height 136
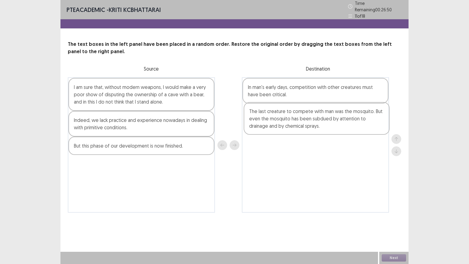
drag, startPoint x: 175, startPoint y: 153, endPoint x: 353, endPoint y: 122, distance: 181.1
click at [353, 122] on div "I am sure that, without modern weapons, I would make a very poor show of disput…" at bounding box center [234, 144] width 333 height 135
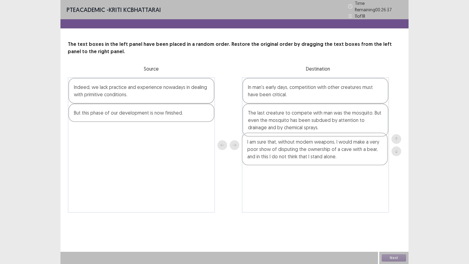
drag, startPoint x: 161, startPoint y: 99, endPoint x: 336, endPoint y: 159, distance: 184.6
click at [336, 159] on div "I am sure that, without modern weapons, I would make a very poor show of disput…" at bounding box center [234, 144] width 333 height 135
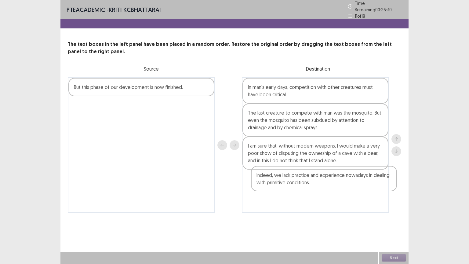
drag, startPoint x: 172, startPoint y: 93, endPoint x: 357, endPoint y: 186, distance: 207.0
click at [357, 186] on div "Indeed, we lack practice and experience nowadays in dealing with primitive cond…" at bounding box center [234, 144] width 333 height 135
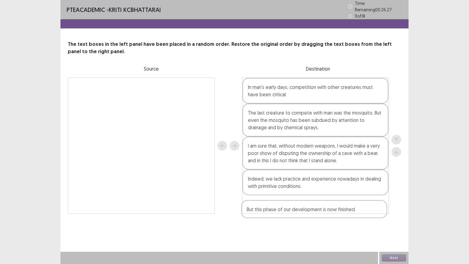
drag, startPoint x: 186, startPoint y: 87, endPoint x: 358, endPoint y: 209, distance: 210.4
click at [358, 210] on div "PTE academic - KRITI KCBHATTARAI Time Remaining 00 : 26 : 27 11 of 18 The text …" at bounding box center [234, 113] width 348 height 226
click at [385, 226] on button "Next" at bounding box center [393, 257] width 24 height 7
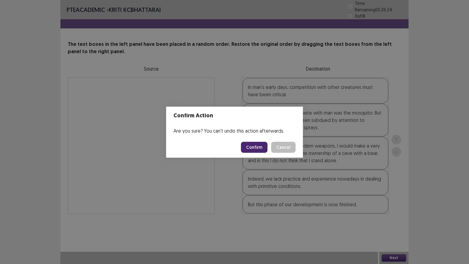
click at [260, 146] on button "Confirm" at bounding box center [254, 147] width 27 height 11
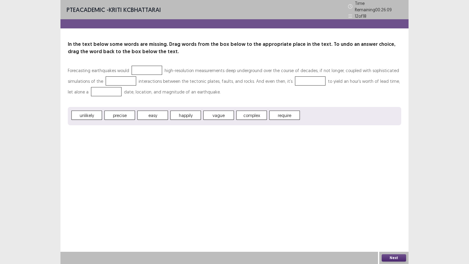
click at [133, 70] on div at bounding box center [147, 70] width 31 height 9
click at [388, 226] on button "Next" at bounding box center [393, 257] width 24 height 7
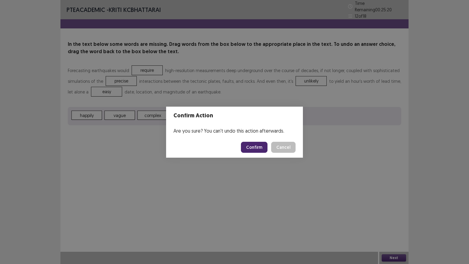
click at [250, 147] on button "Confirm" at bounding box center [254, 147] width 27 height 11
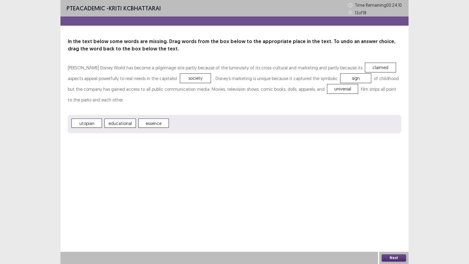
click at [399, 226] on button "Next" at bounding box center [393, 257] width 24 height 7
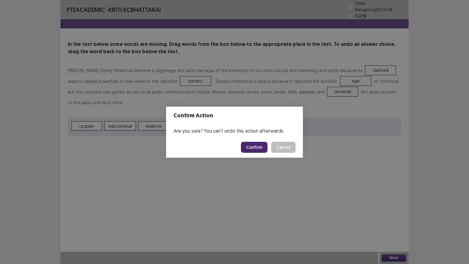
click at [252, 145] on button "Confirm" at bounding box center [254, 147] width 27 height 11
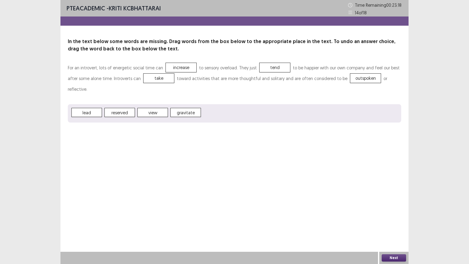
click at [398, 226] on button "Next" at bounding box center [393, 257] width 24 height 7
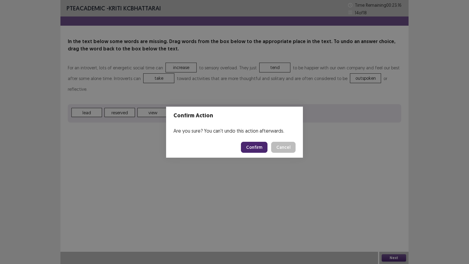
click at [245, 147] on button "Confirm" at bounding box center [254, 147] width 27 height 11
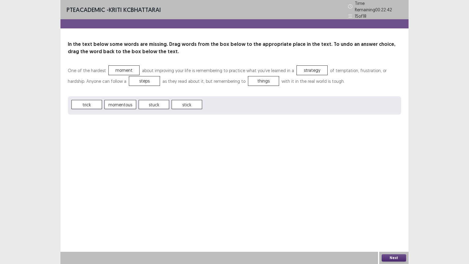
click at [388, 226] on button "Next" at bounding box center [393, 257] width 24 height 7
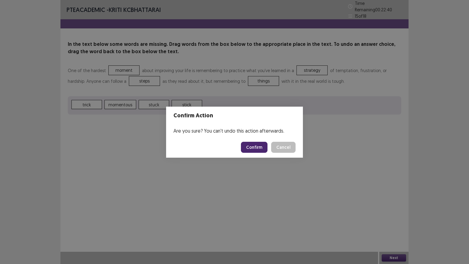
click at [260, 147] on button "Confirm" at bounding box center [254, 147] width 27 height 11
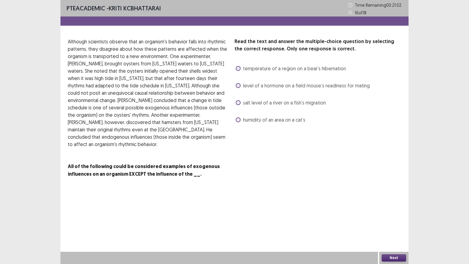
click at [237, 69] on span at bounding box center [238, 68] width 5 height 5
click at [389, 226] on button "Next" at bounding box center [393, 257] width 24 height 7
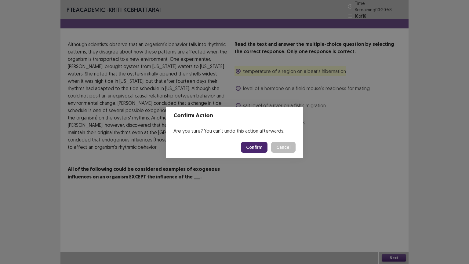
click at [245, 146] on button "Confirm" at bounding box center [254, 147] width 27 height 11
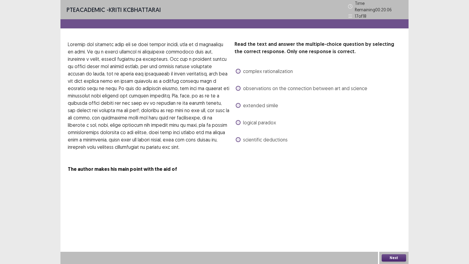
click at [240, 121] on span at bounding box center [238, 122] width 5 height 5
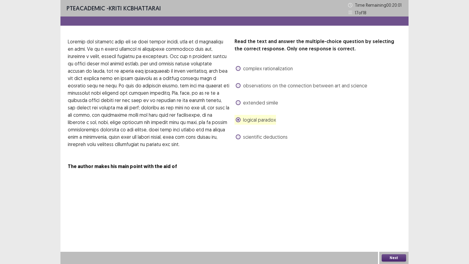
click at [395, 226] on button "Next" at bounding box center [393, 257] width 24 height 7
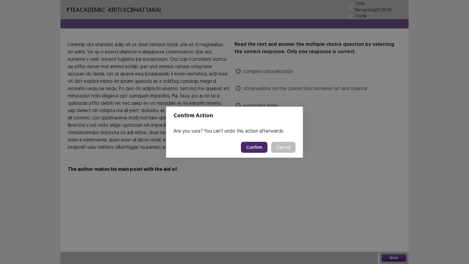
click at [249, 149] on button "Confirm" at bounding box center [254, 147] width 27 height 11
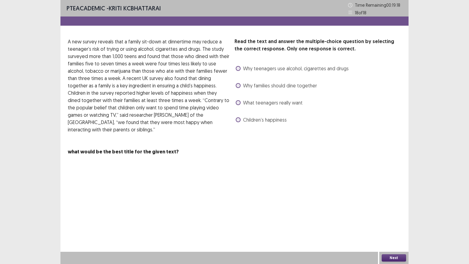
click at [238, 118] on span at bounding box center [238, 119] width 5 height 5
click at [393, 226] on button "Next" at bounding box center [393, 257] width 24 height 7
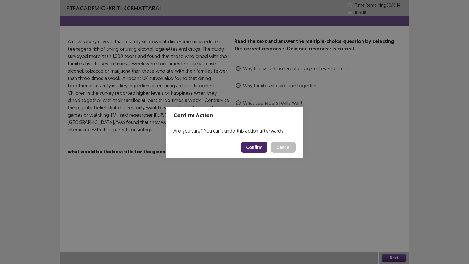
click at [259, 150] on button "Confirm" at bounding box center [254, 147] width 27 height 11
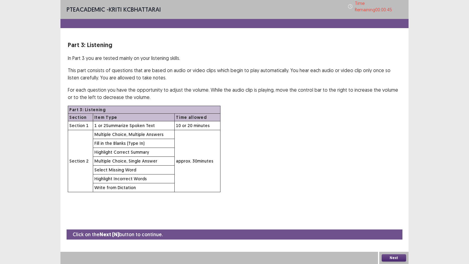
click at [396, 226] on button "Next" at bounding box center [393, 257] width 24 height 7
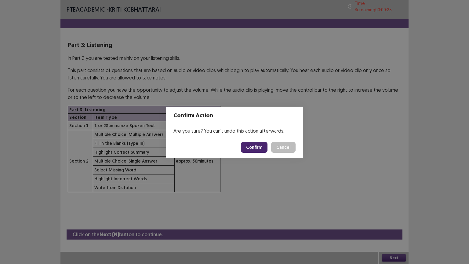
click at [254, 147] on button "Confirm" at bounding box center [254, 147] width 27 height 11
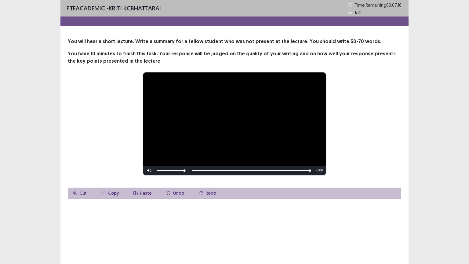
click at [124, 226] on textarea at bounding box center [234, 231] width 333 height 67
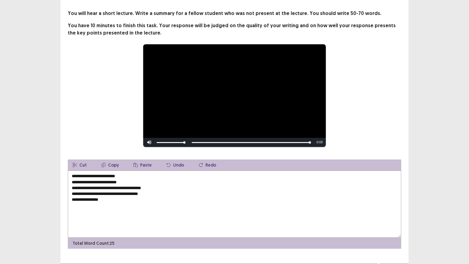
scroll to position [40, 0]
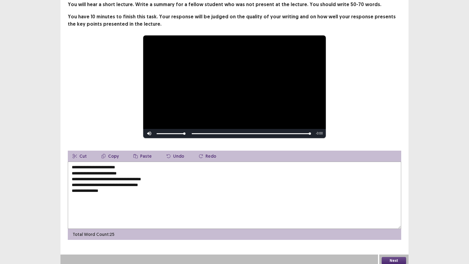
type textarea "**********"
click at [382, 226] on button "Next" at bounding box center [393, 260] width 24 height 7
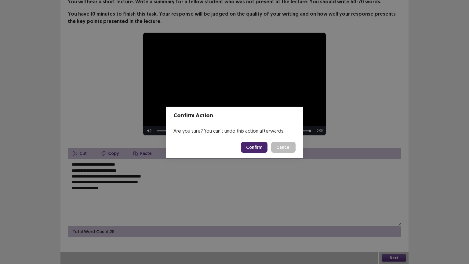
click at [255, 147] on button "Confirm" at bounding box center [254, 147] width 27 height 11
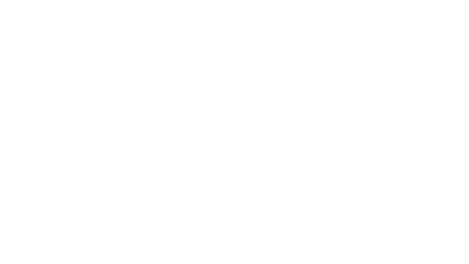
scroll to position [0, 0]
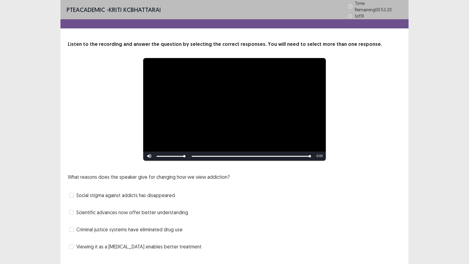
click at [74, 226] on label "Criminal justice systems have eliminated drug use" at bounding box center [126, 229] width 114 height 7
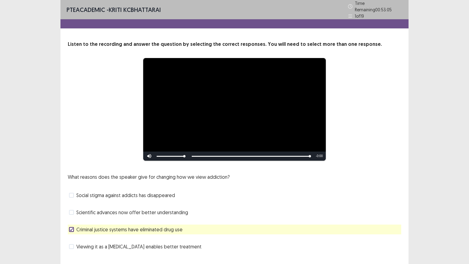
click at [69, 210] on span at bounding box center [71, 212] width 5 height 5
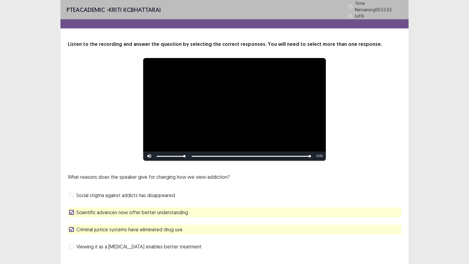
scroll to position [12, 0]
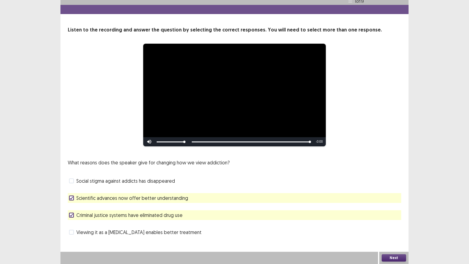
click at [389, 226] on button "Next" at bounding box center [393, 257] width 24 height 7
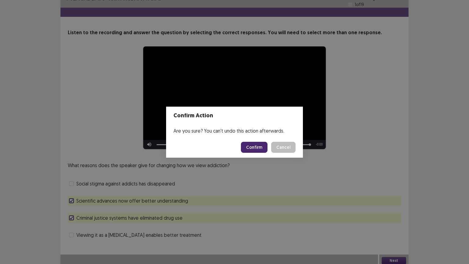
click at [255, 150] on button "Confirm" at bounding box center [254, 147] width 27 height 11
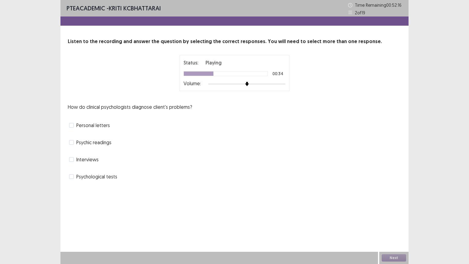
click at [72, 176] on span at bounding box center [71, 176] width 5 height 5
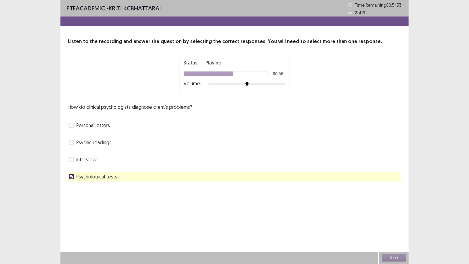
click at [72, 143] on span at bounding box center [71, 142] width 5 height 5
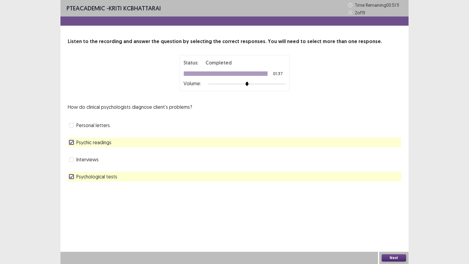
click at [392, 226] on button "Next" at bounding box center [393, 257] width 24 height 7
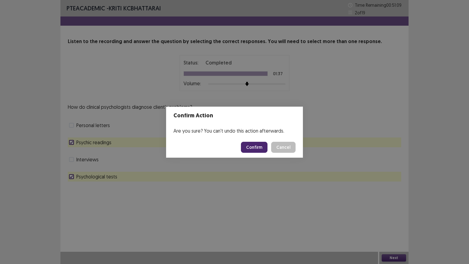
click at [251, 148] on button "Confirm" at bounding box center [254, 147] width 27 height 11
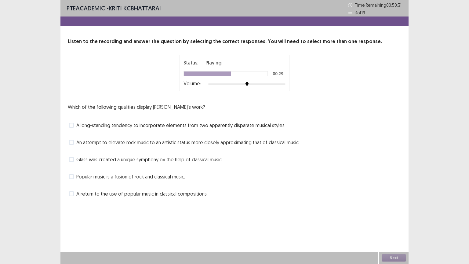
click at [71, 175] on span at bounding box center [71, 176] width 5 height 5
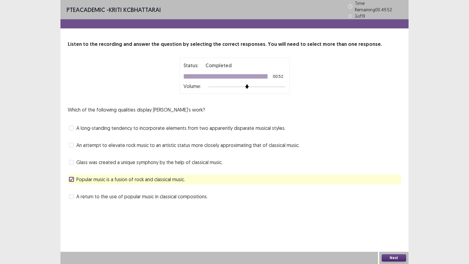
click at [73, 143] on span at bounding box center [71, 145] width 5 height 5
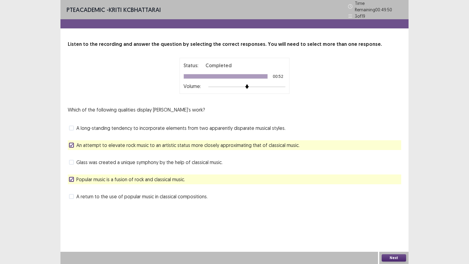
click at [390, 226] on button "Next" at bounding box center [393, 257] width 24 height 7
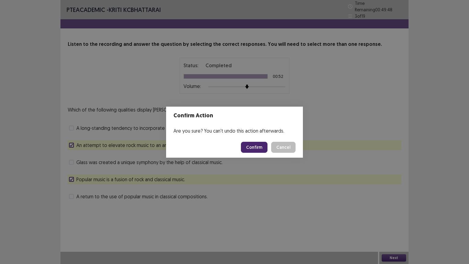
click at [260, 149] on button "Confirm" at bounding box center [254, 147] width 27 height 11
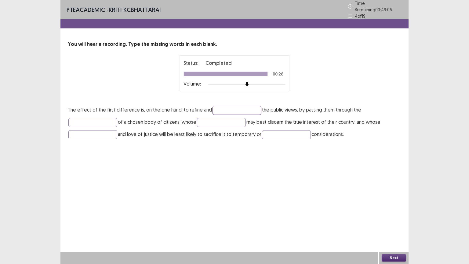
click at [224, 106] on input "text" at bounding box center [236, 110] width 49 height 9
type input "*******"
click at [103, 120] on input "text" at bounding box center [92, 122] width 49 height 9
type input "******"
click at [237, 118] on input "text" at bounding box center [221, 122] width 49 height 9
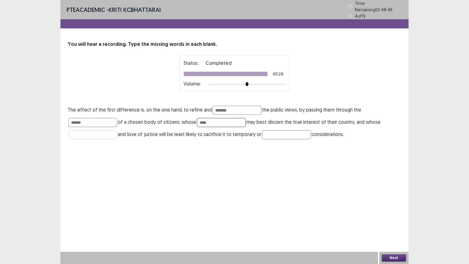
type input "****"
click at [96, 134] on input "text" at bounding box center [92, 134] width 49 height 9
type input "********"
click at [271, 133] on input "text" at bounding box center [286, 134] width 49 height 9
type input "*******"
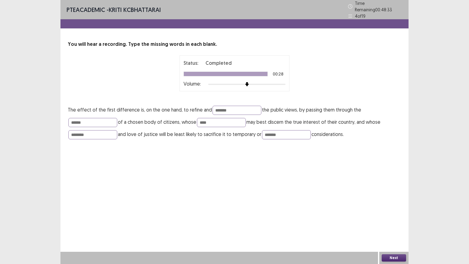
click at [390, 226] on button "Next" at bounding box center [393, 257] width 24 height 7
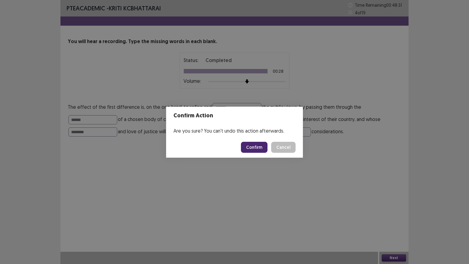
click at [258, 146] on button "Confirm" at bounding box center [254, 147] width 27 height 11
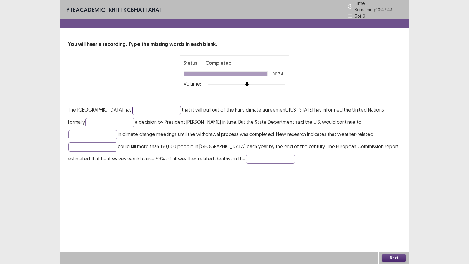
click at [132, 109] on input "text" at bounding box center [156, 110] width 49 height 9
type input "*********"
click at [97, 118] on input "text" at bounding box center [109, 122] width 49 height 9
type input "**********"
click at [117, 130] on input "text" at bounding box center [92, 134] width 49 height 9
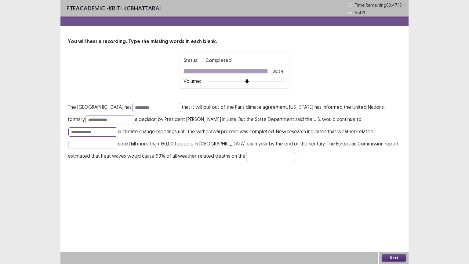
type input "**********"
click at [117, 139] on input "text" at bounding box center [92, 143] width 49 height 9
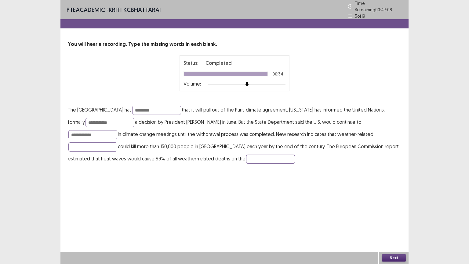
click at [246, 157] on input "text" at bounding box center [270, 158] width 49 height 9
type input "*********"
click at [117, 142] on input "text" at bounding box center [92, 146] width 49 height 9
type input "****"
click at [392, 226] on button "Next" at bounding box center [393, 257] width 24 height 7
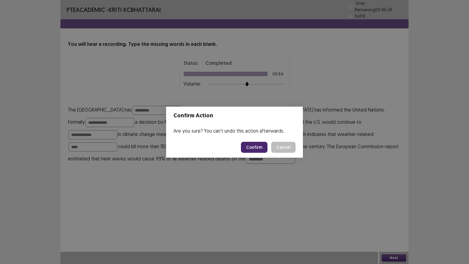
click at [262, 149] on button "Confirm" at bounding box center [254, 147] width 27 height 11
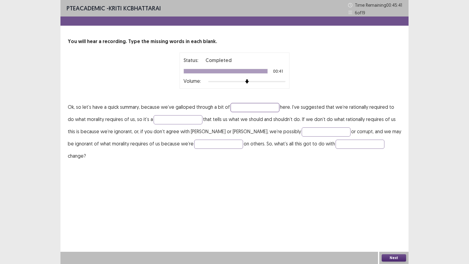
click at [241, 106] on input "text" at bounding box center [254, 107] width 49 height 9
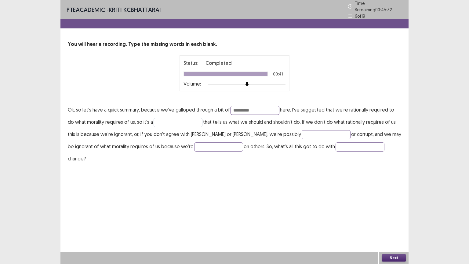
type input "**********"
click at [181, 119] on input "text" at bounding box center [178, 122] width 49 height 9
type input "******"
click at [302, 135] on input "text" at bounding box center [326, 134] width 49 height 9
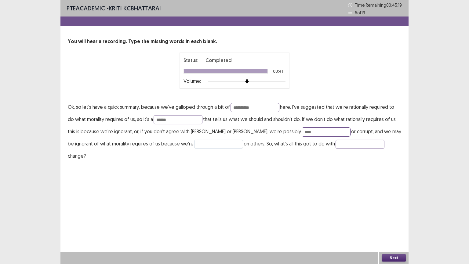
type input "****"
click at [194, 146] on input "text" at bounding box center [218, 143] width 49 height 9
type input "*******"
click at [335, 144] on input "text" at bounding box center [359, 143] width 49 height 9
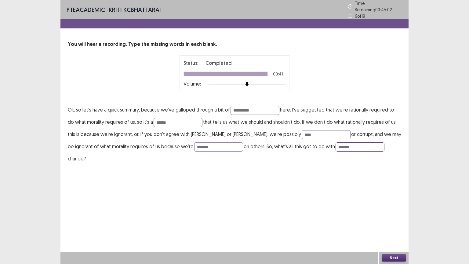
type input "*******"
click at [396, 226] on button "Next" at bounding box center [393, 257] width 24 height 7
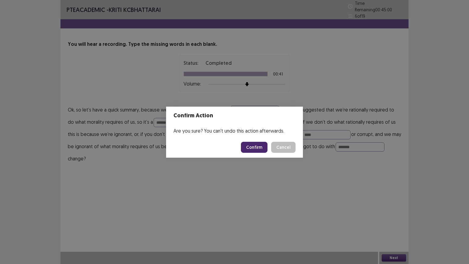
click at [251, 147] on button "Confirm" at bounding box center [254, 147] width 27 height 11
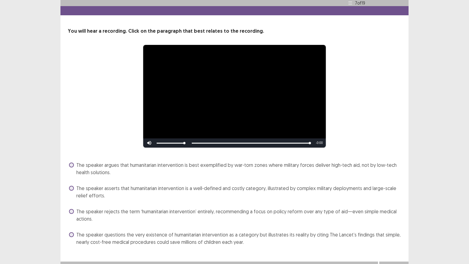
scroll to position [20, 0]
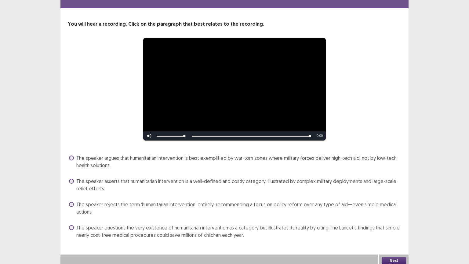
click at [70, 156] on span at bounding box center [71, 157] width 5 height 5
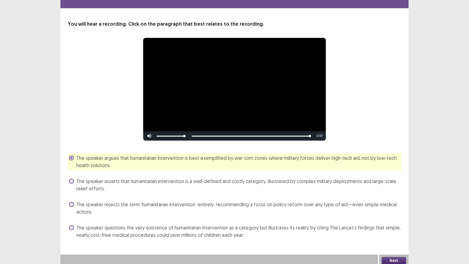
click at [72, 179] on span at bounding box center [71, 181] width 5 height 5
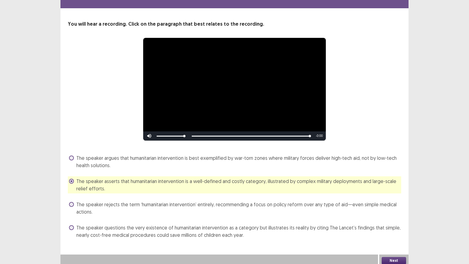
click at [400, 226] on button "Next" at bounding box center [393, 260] width 24 height 7
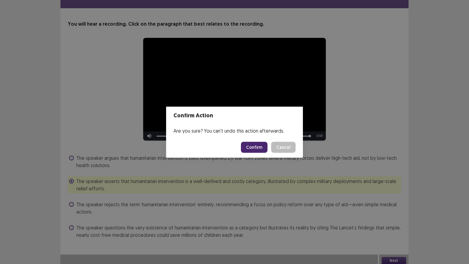
click at [256, 147] on button "Confirm" at bounding box center [254, 147] width 27 height 11
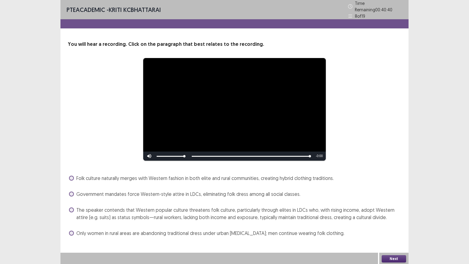
click at [70, 208] on span at bounding box center [71, 209] width 5 height 5
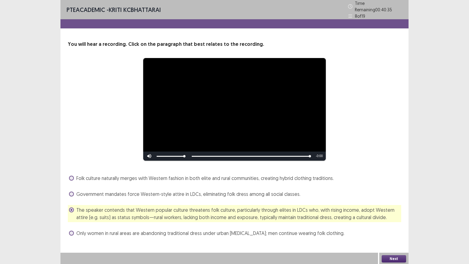
click at [70, 176] on span at bounding box center [71, 177] width 5 height 5
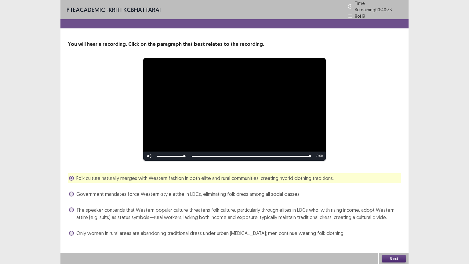
click at [387, 226] on button "Next" at bounding box center [393, 258] width 24 height 7
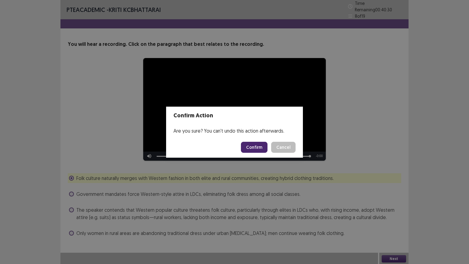
click at [70, 208] on div "Confirm Action Are you sure? You can't undo this action afterwards. Confirm Can…" at bounding box center [234, 132] width 469 height 264
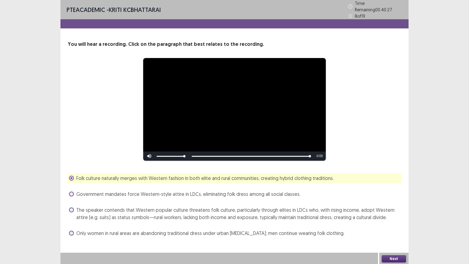
click at [73, 208] on span at bounding box center [71, 209] width 5 height 5
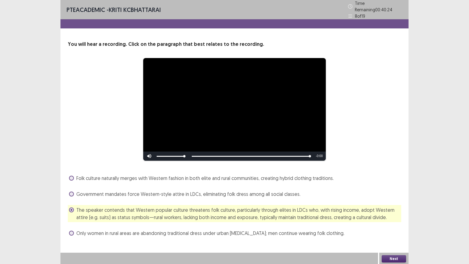
click at [400, 226] on button "Next" at bounding box center [393, 258] width 24 height 7
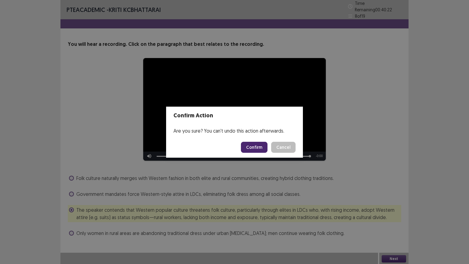
click at [255, 149] on button "Confirm" at bounding box center [254, 147] width 27 height 11
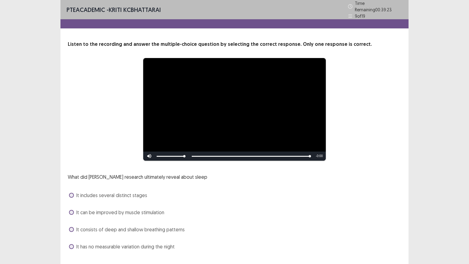
click at [73, 226] on span at bounding box center [71, 246] width 5 height 5
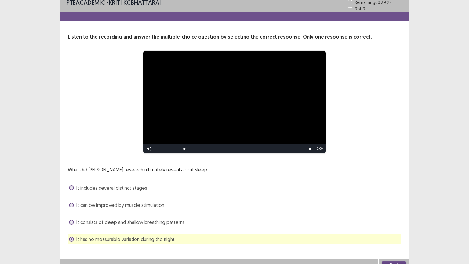
scroll to position [12, 0]
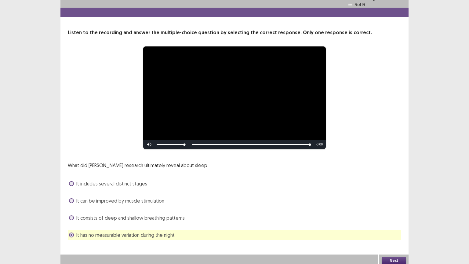
click at [387, 226] on button "Next" at bounding box center [393, 260] width 24 height 7
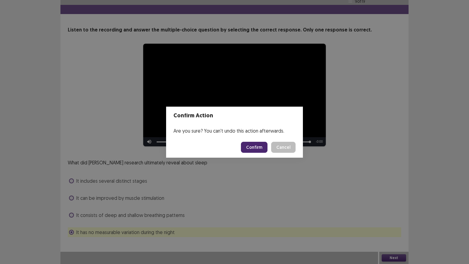
click at [258, 149] on button "Confirm" at bounding box center [254, 147] width 27 height 11
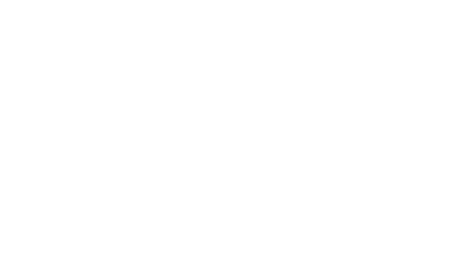
scroll to position [0, 0]
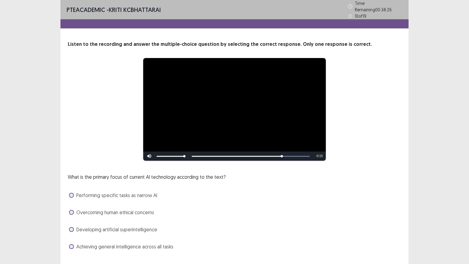
click at [71, 226] on span at bounding box center [71, 246] width 5 height 5
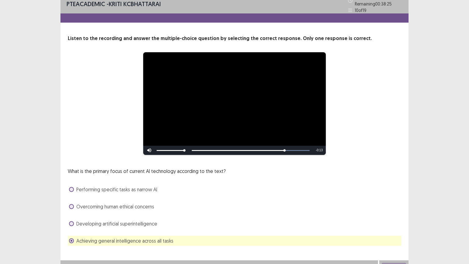
scroll to position [12, 0]
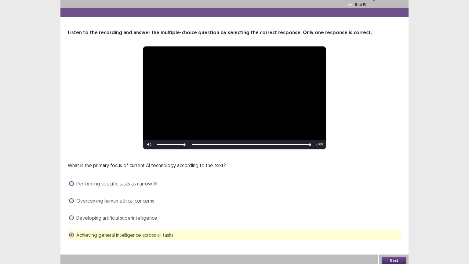
click at [392, 226] on button "Next" at bounding box center [393, 260] width 24 height 7
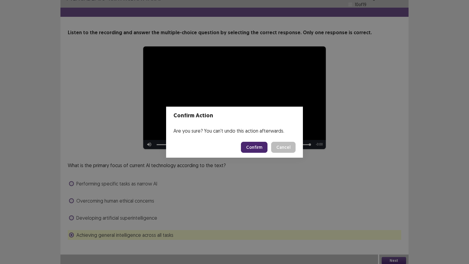
click at [256, 148] on button "Confirm" at bounding box center [254, 147] width 27 height 11
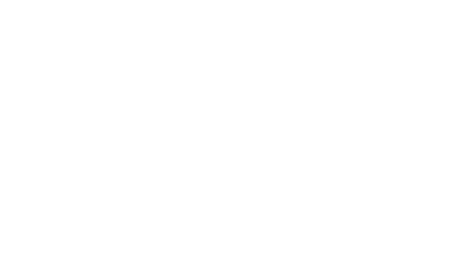
scroll to position [0, 0]
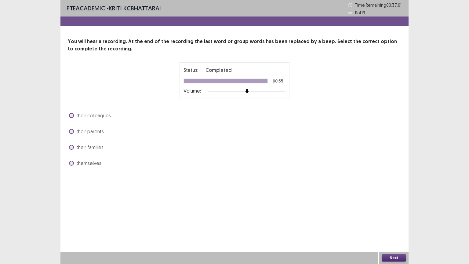
click at [72, 115] on span at bounding box center [71, 115] width 5 height 5
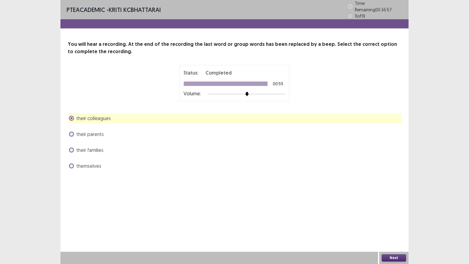
click at [387, 226] on button "Next" at bounding box center [393, 257] width 24 height 7
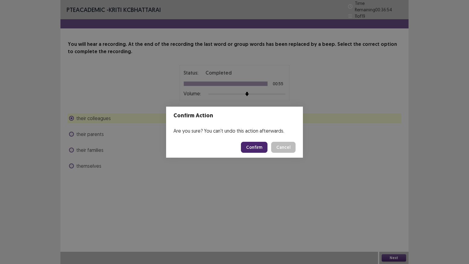
click at [255, 149] on button "Confirm" at bounding box center [254, 147] width 27 height 11
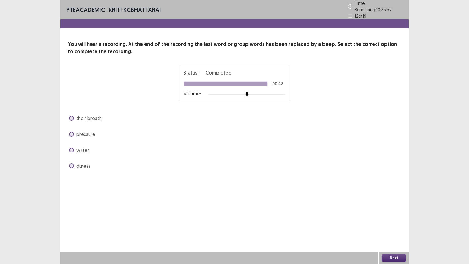
click at [70, 116] on span at bounding box center [71, 118] width 5 height 5
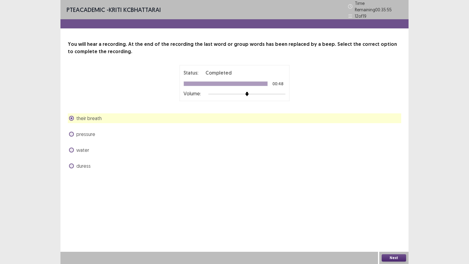
click at [392, 226] on button "Next" at bounding box center [393, 257] width 24 height 7
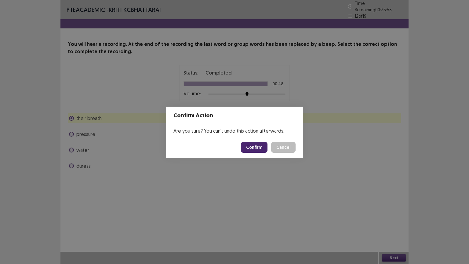
click at [251, 144] on button "Confirm" at bounding box center [254, 147] width 27 height 11
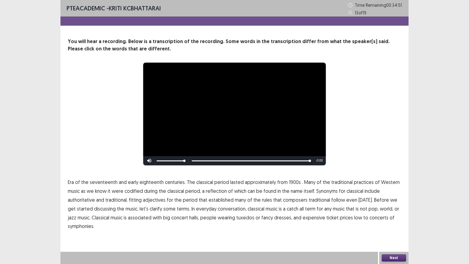
click at [129, 193] on span "codified" at bounding box center [134, 190] width 18 height 7
click at [134, 193] on span "codified" at bounding box center [134, 190] width 18 height 7
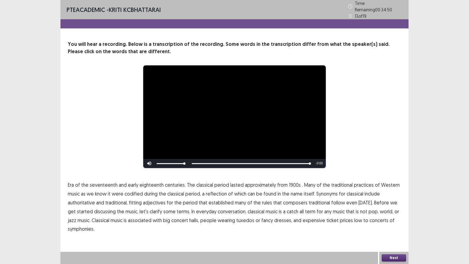
click at [134, 193] on span "codified" at bounding box center [134, 193] width 18 height 7
click at [81, 200] on span "authoritative" at bounding box center [81, 202] width 27 height 7
click at [236, 217] on span "tuxedos" at bounding box center [245, 219] width 18 height 7
click at [394, 226] on button "Next" at bounding box center [393, 257] width 24 height 7
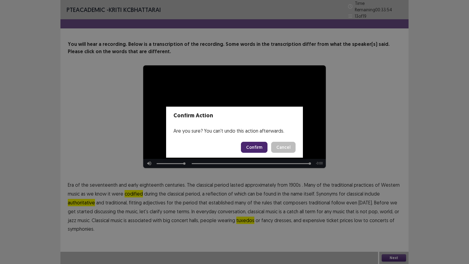
click at [254, 145] on button "Confirm" at bounding box center [254, 147] width 27 height 11
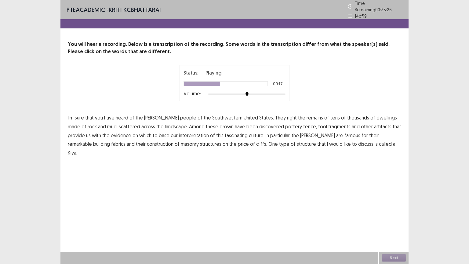
click at [219, 123] on span "drown" at bounding box center [226, 126] width 14 height 7
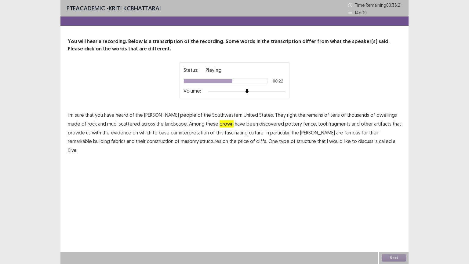
click at [159, 132] on span "base" at bounding box center [164, 132] width 11 height 7
click at [125, 137] on span "fabrics" at bounding box center [118, 140] width 14 height 7
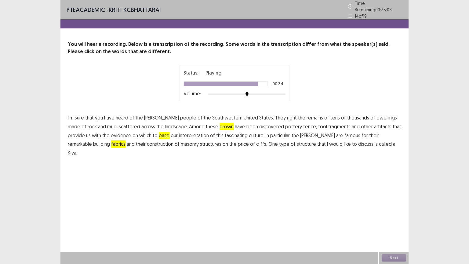
click at [238, 142] on span "price" at bounding box center [243, 143] width 11 height 7
click at [391, 226] on button "Next" at bounding box center [393, 257] width 24 height 7
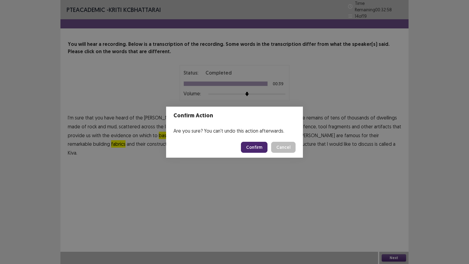
click at [251, 146] on button "Confirm" at bounding box center [254, 147] width 27 height 11
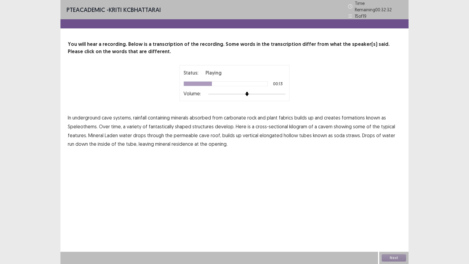
click at [87, 123] on span "Speleothems." at bounding box center [83, 126] width 30 height 7
click at [289, 123] on span "kilogram" at bounding box center [298, 126] width 18 height 7
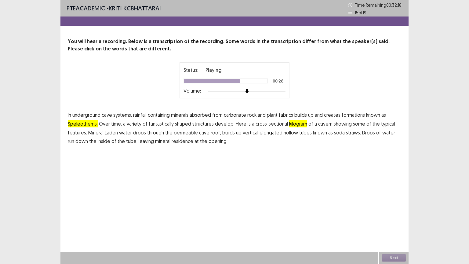
click at [139, 133] on span "drops" at bounding box center [139, 132] width 13 height 7
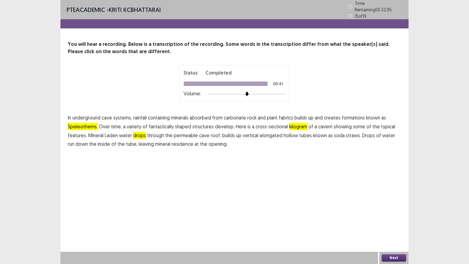
click at [176, 141] on span "residence" at bounding box center [183, 143] width 22 height 7
click at [393, 226] on button "Next" at bounding box center [393, 257] width 24 height 7
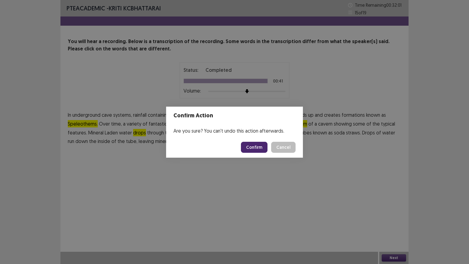
click at [258, 146] on button "Confirm" at bounding box center [254, 147] width 27 height 11
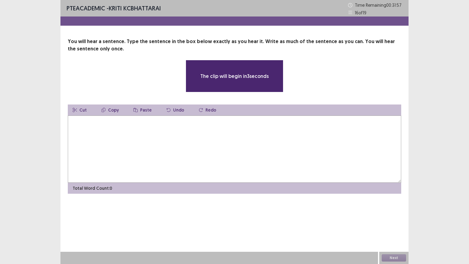
click at [107, 134] on textarea at bounding box center [234, 148] width 333 height 67
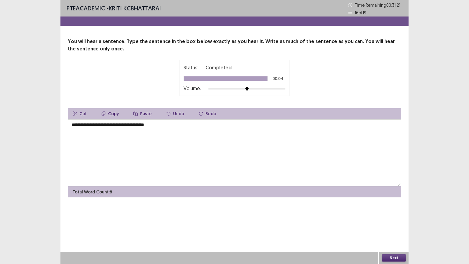
type textarea "**********"
click at [390, 226] on button "Next" at bounding box center [393, 257] width 24 height 7
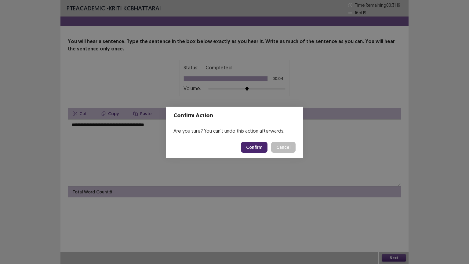
click at [254, 149] on button "Confirm" at bounding box center [254, 147] width 27 height 11
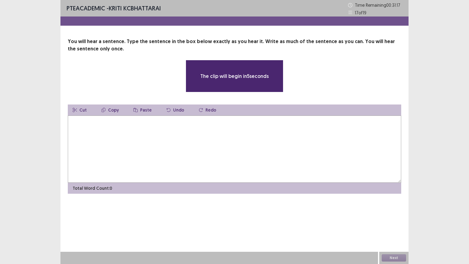
click at [132, 150] on textarea at bounding box center [234, 148] width 333 height 67
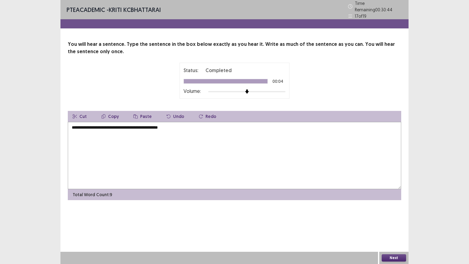
type textarea "**********"
click at [390, 226] on button "Next" at bounding box center [393, 257] width 24 height 7
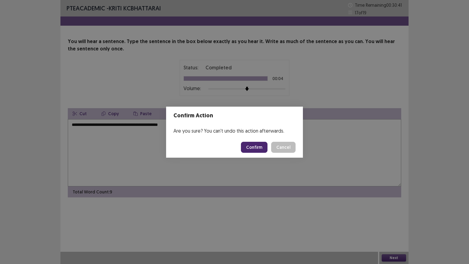
click at [258, 149] on button "Confirm" at bounding box center [254, 147] width 27 height 11
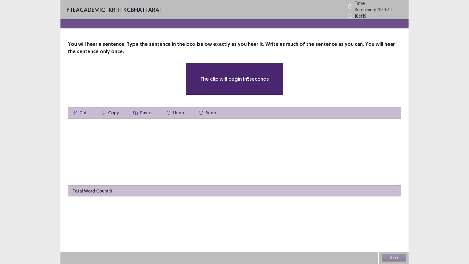
click at [259, 149] on textarea at bounding box center [234, 151] width 333 height 67
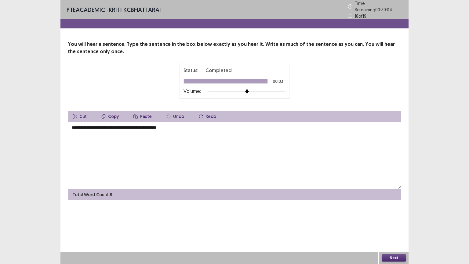
click at [155, 124] on textarea "**********" at bounding box center [234, 155] width 333 height 67
type textarea "**********"
click at [395, 226] on button "Next" at bounding box center [393, 257] width 24 height 7
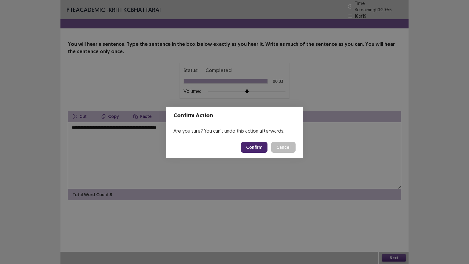
click at [257, 149] on button "Confirm" at bounding box center [254, 147] width 27 height 11
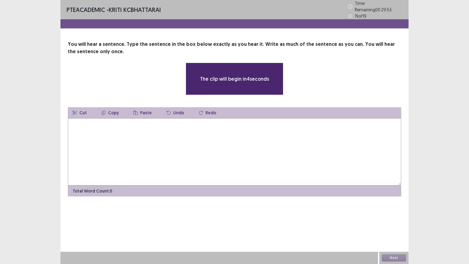
click at [248, 148] on textarea at bounding box center [234, 151] width 333 height 67
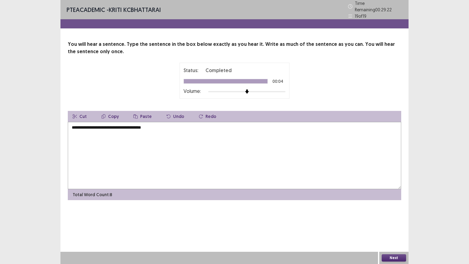
type textarea "**********"
click at [394, 226] on button "Next" at bounding box center [393, 257] width 24 height 7
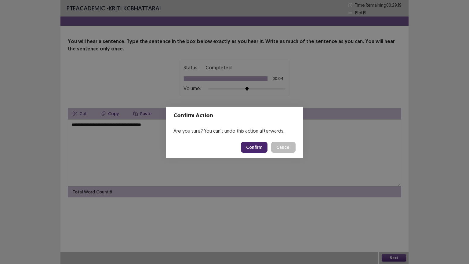
click at [253, 145] on button "Confirm" at bounding box center [254, 147] width 27 height 11
